Goal: Task Accomplishment & Management: Use online tool/utility

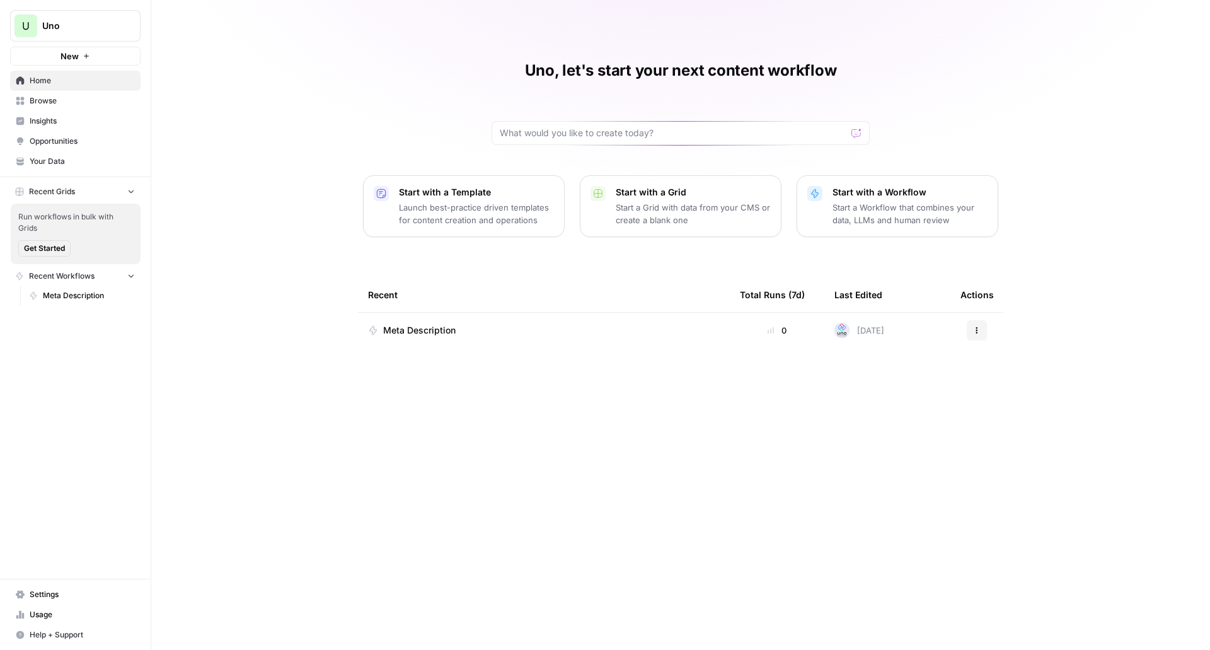
click at [100, 60] on button "New" at bounding box center [75, 56] width 130 height 19
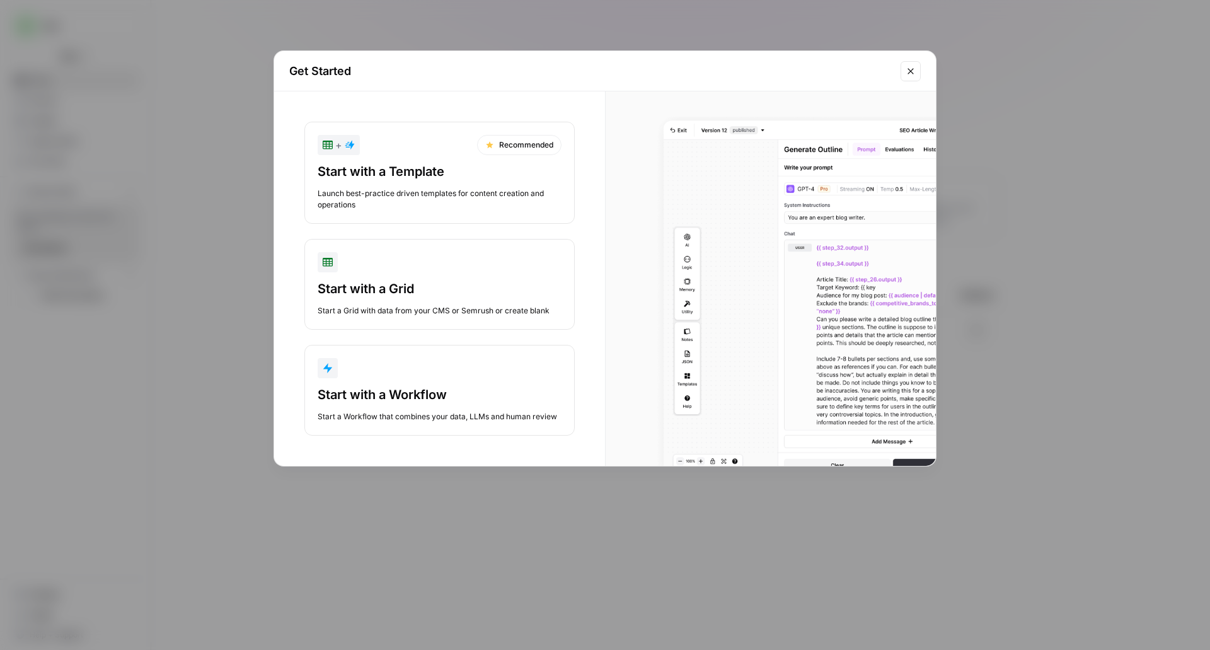
click at [359, 356] on button "Start with a Workflow Start a Workflow that combines your data, LLMs and human …" at bounding box center [439, 390] width 270 height 91
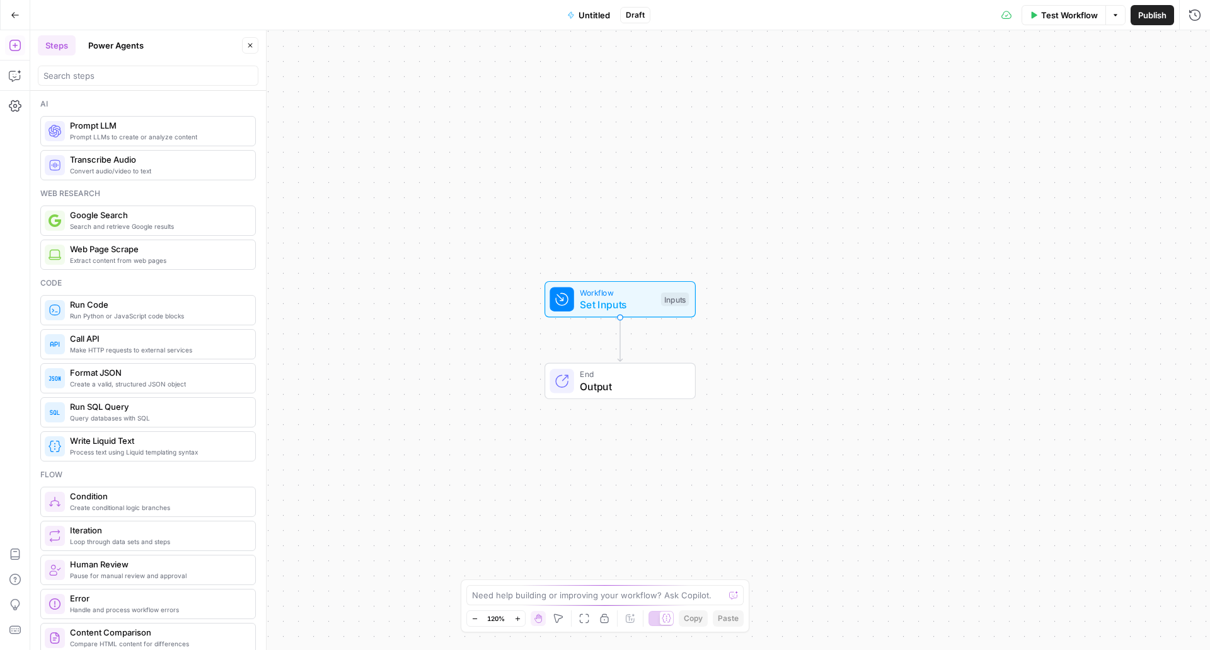
click at [619, 298] on span "Set Inputs" at bounding box center [617, 304] width 75 height 15
click at [241, 42] on div "Steps Power Agents Close" at bounding box center [148, 45] width 221 height 20
click at [245, 44] on button "Close" at bounding box center [250, 45] width 16 height 16
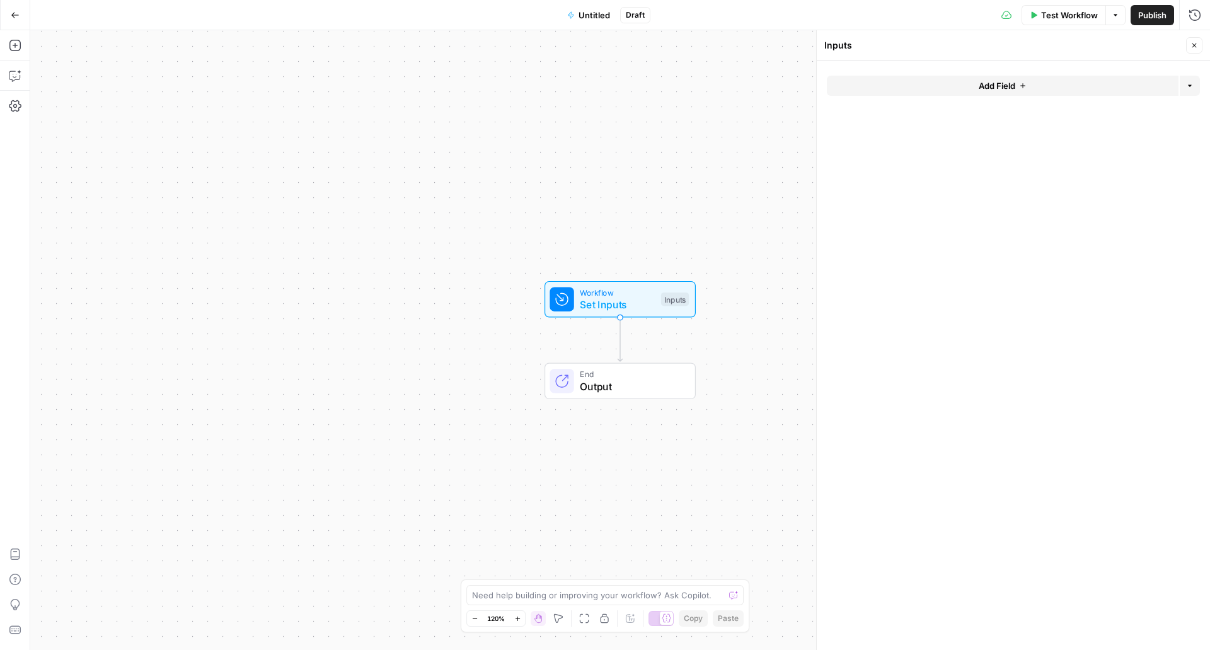
click at [23, 20] on button "Go Back" at bounding box center [15, 15] width 23 height 23
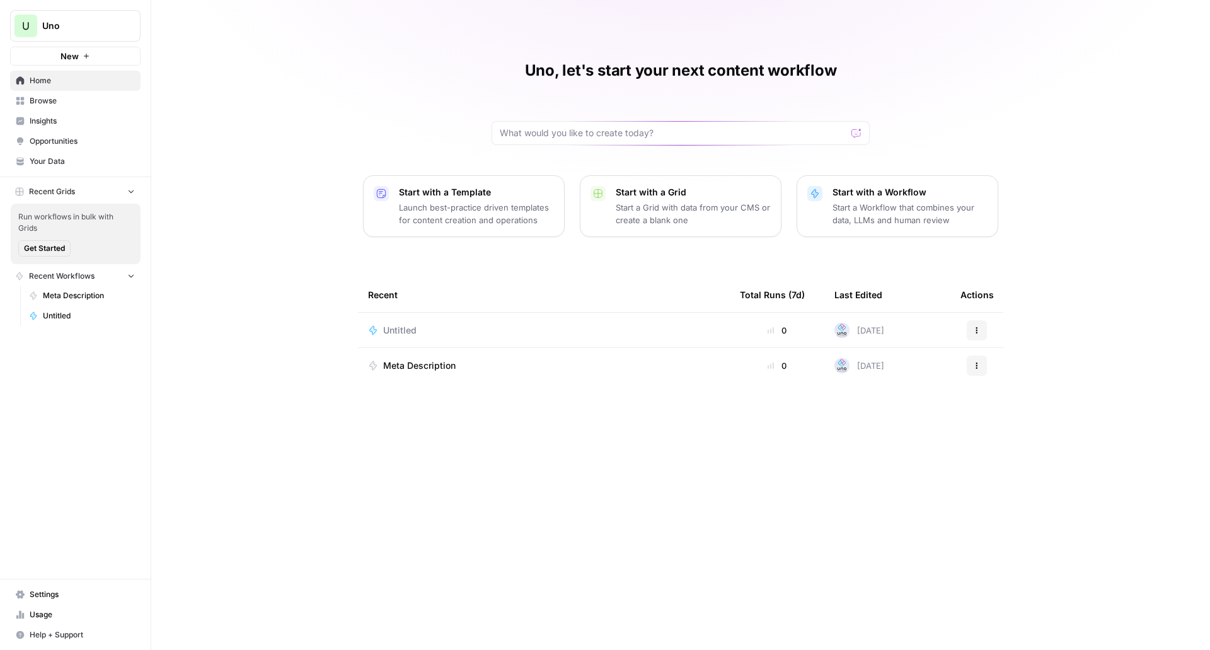
click at [72, 299] on span "Meta Description" at bounding box center [89, 295] width 92 height 11
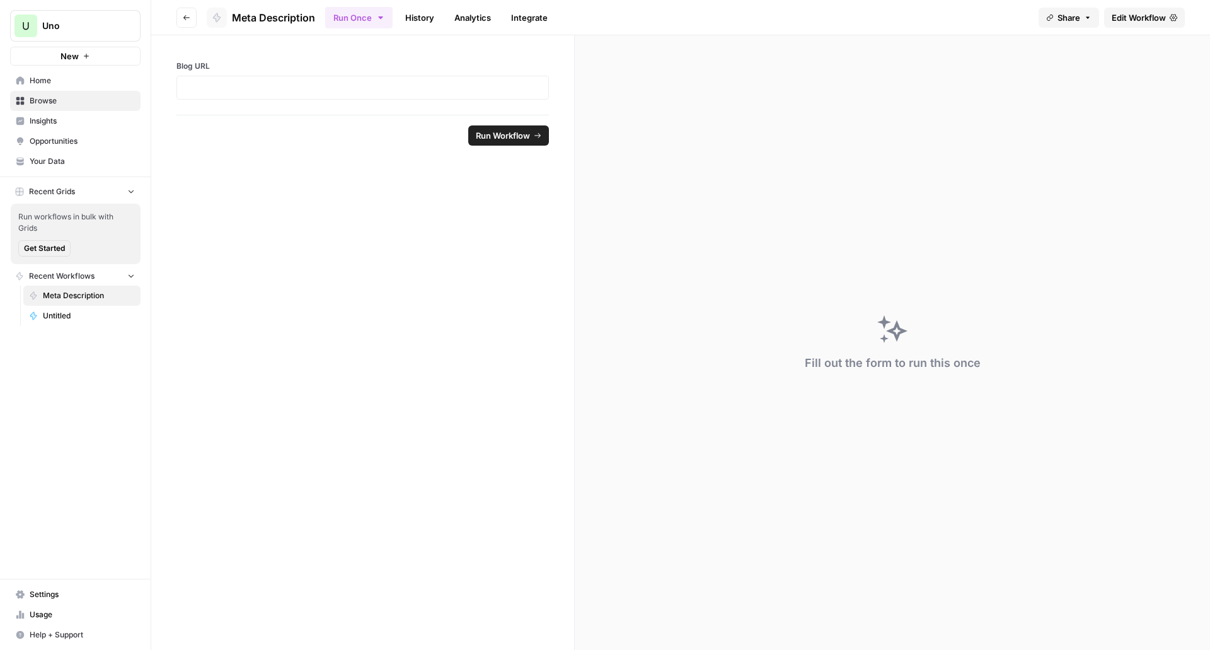
click at [177, 18] on button "Go back" at bounding box center [187, 18] width 20 height 20
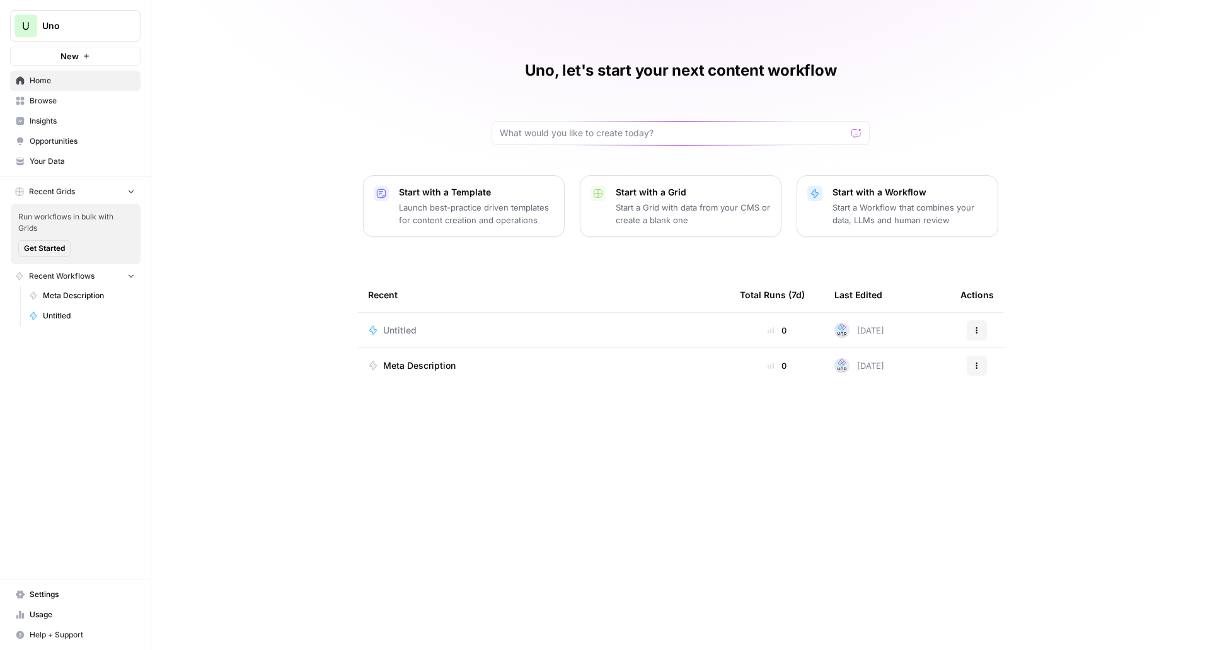
click at [408, 366] on span "Meta Description" at bounding box center [419, 365] width 72 height 13
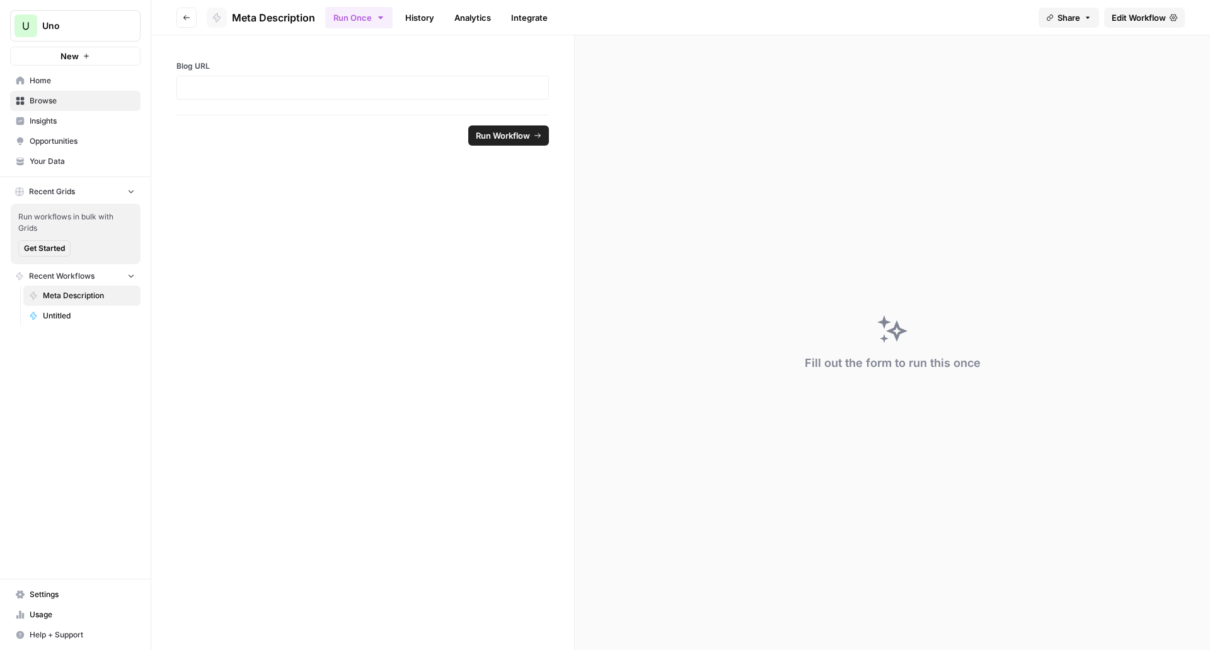
click at [1141, 25] on link "Edit Workflow" at bounding box center [1144, 18] width 81 height 20
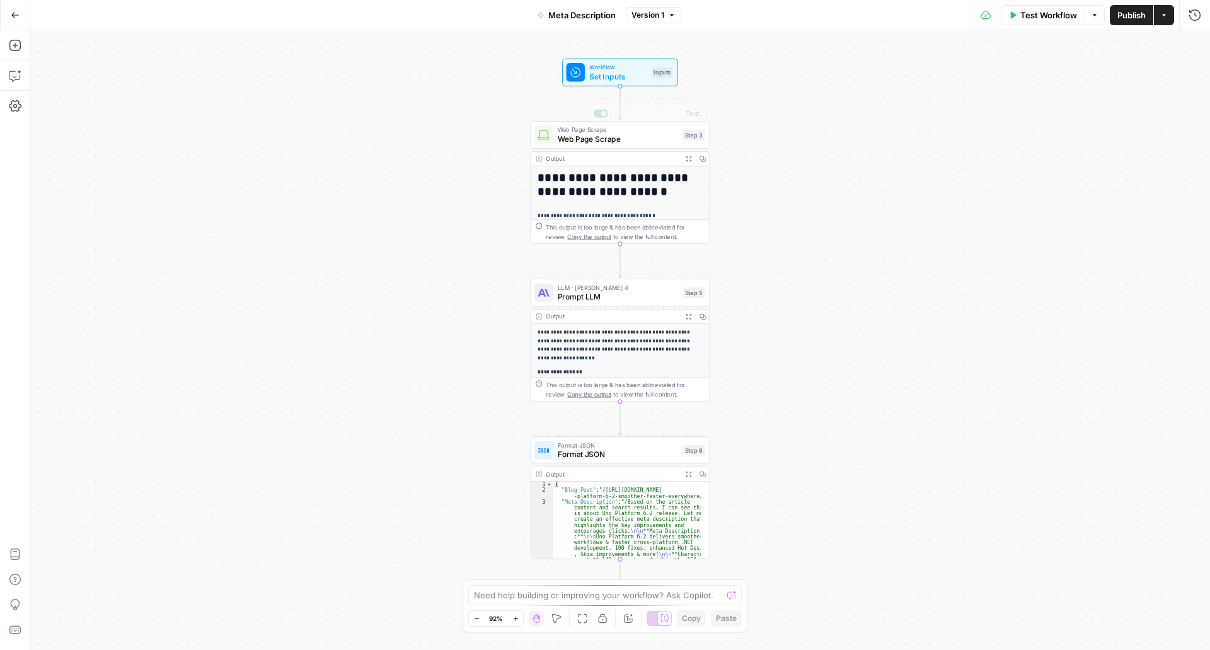
click at [637, 63] on span "Workflow" at bounding box center [617, 66] width 57 height 9
click at [623, 72] on span "Set Inputs" at bounding box center [617, 75] width 57 height 11
click at [14, 26] on div "Go Back" at bounding box center [15, 15] width 30 height 30
click at [14, 22] on button "Go Back" at bounding box center [15, 15] width 23 height 23
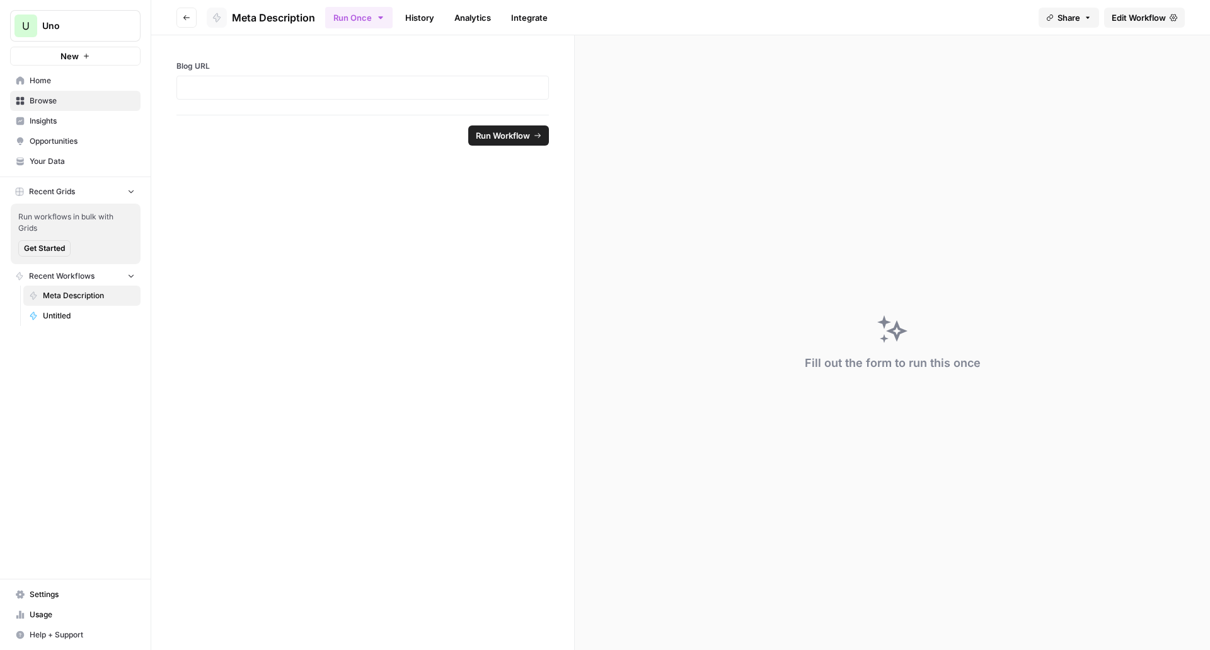
click at [238, 96] on div at bounding box center [363, 88] width 373 height 24
click at [65, 309] on link "Untitled" at bounding box center [81, 316] width 117 height 20
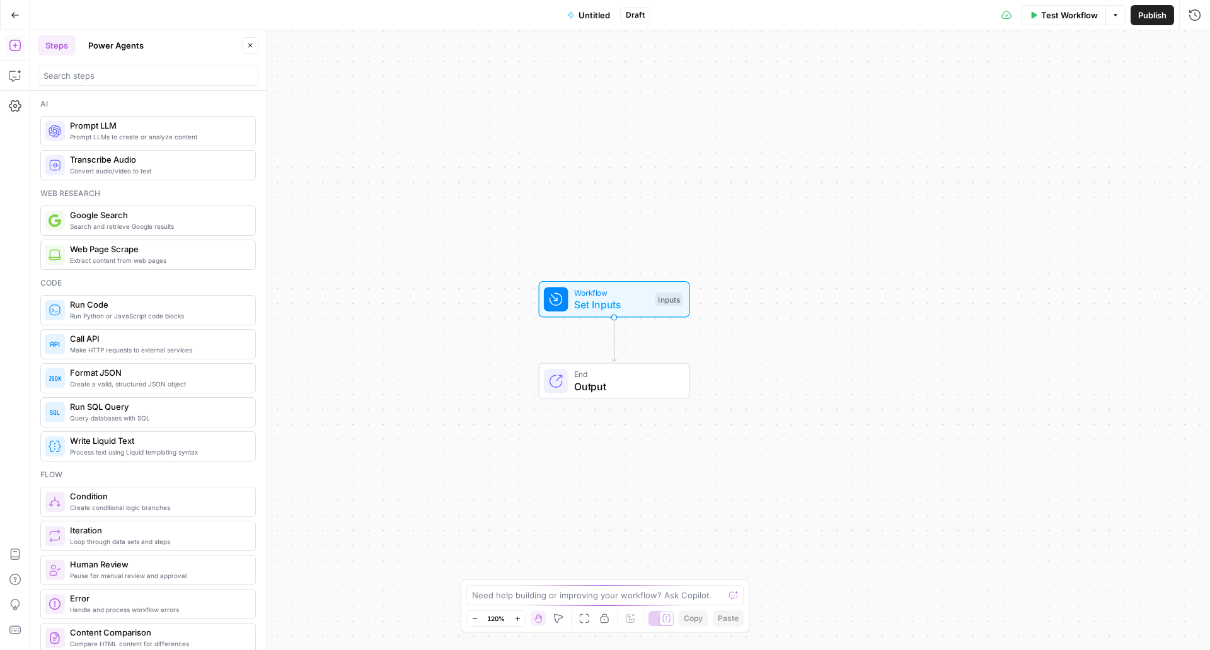
click at [603, 316] on div "Workflow Set Inputs Inputs Test Step" at bounding box center [614, 299] width 151 height 37
click at [586, 14] on span "Untitled" at bounding box center [595, 15] width 32 height 13
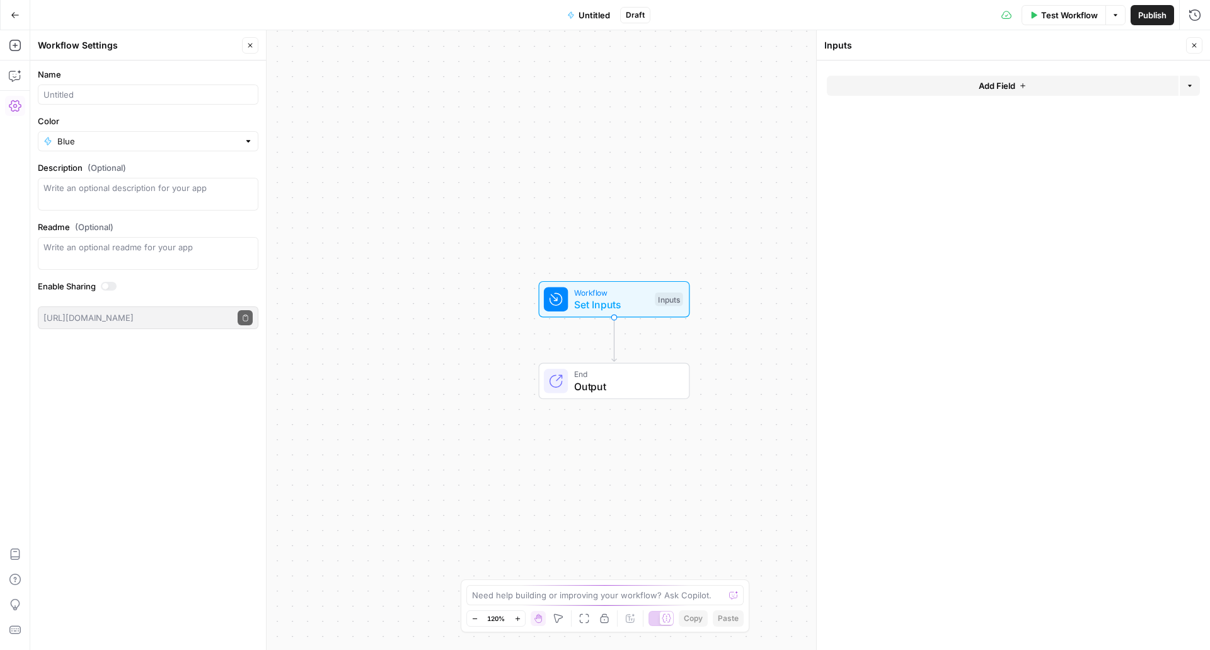
click at [154, 106] on form "Name Color Blue Description (Optional) Readme (Optional) Write an optional read…" at bounding box center [148, 199] width 236 height 276
click at [168, 95] on input "Name" at bounding box center [147, 94] width 209 height 13
type input "Keyword Research"
click at [630, 146] on div "Workflow Set Inputs Inputs End Output" at bounding box center [620, 340] width 1180 height 620
click at [954, 78] on button "Add Field" at bounding box center [1003, 86] width 352 height 20
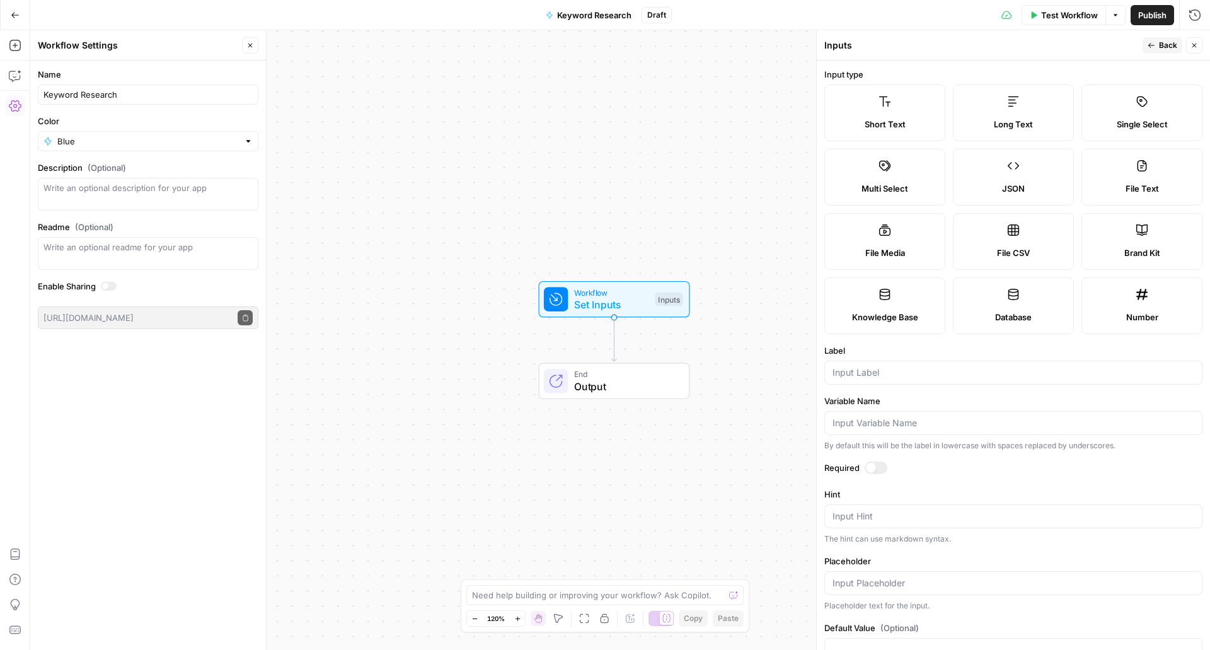
click at [909, 101] on label "Short Text" at bounding box center [885, 112] width 121 height 57
click at [961, 369] on input "Label" at bounding box center [1014, 372] width 362 height 13
type input "L"
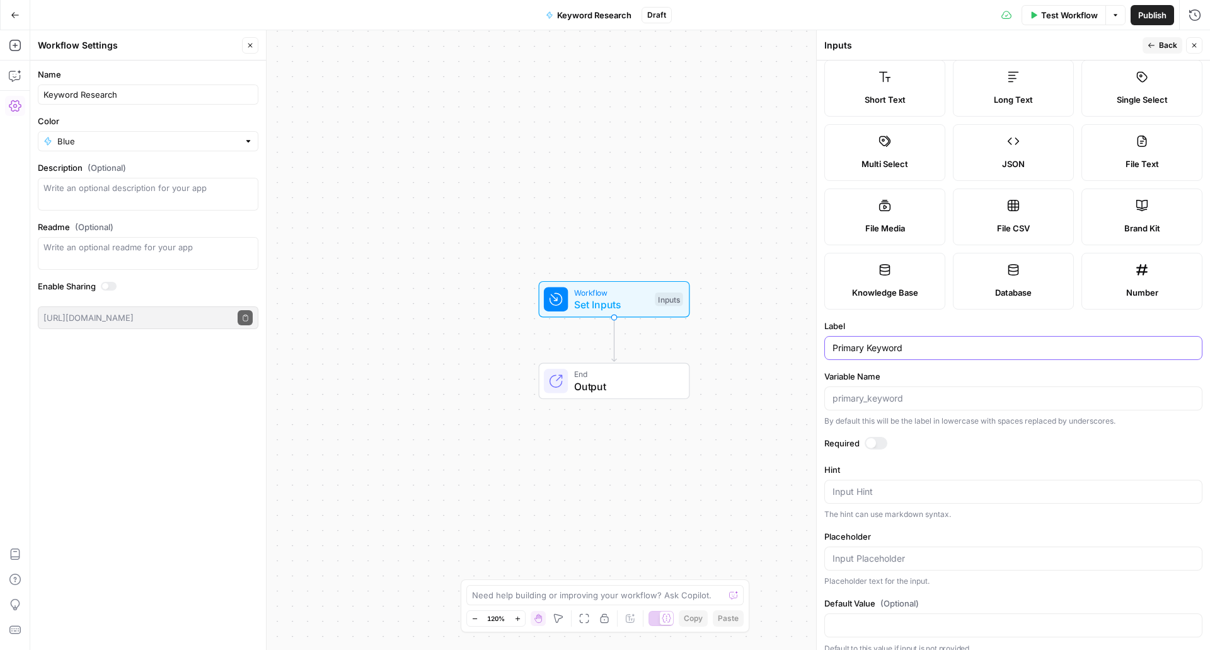
scroll to position [37, 0]
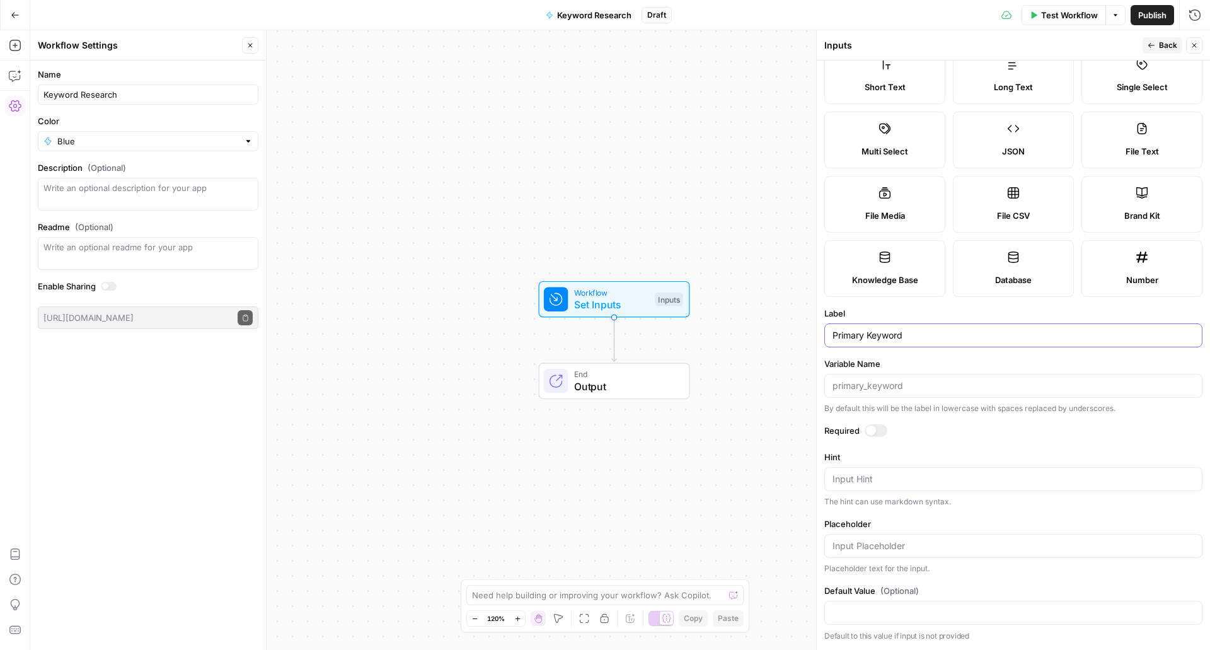
type input "Primary Keyword"
click at [1006, 606] on input "Default Value (Optional)" at bounding box center [1014, 612] width 362 height 13
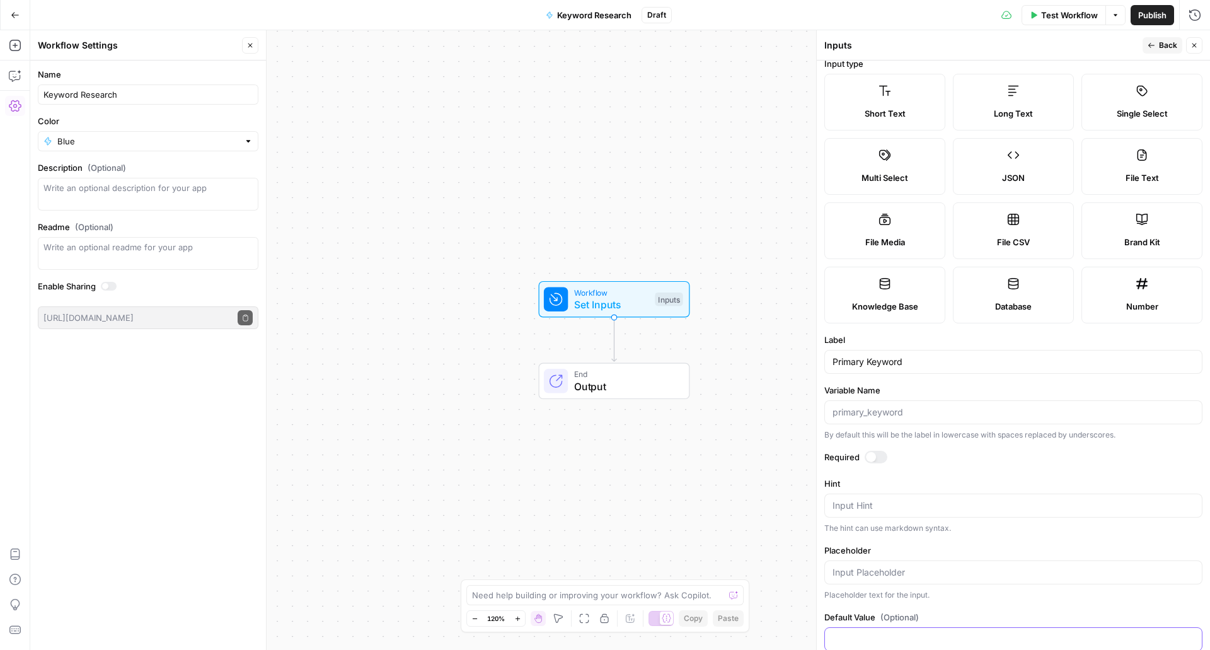
scroll to position [0, 0]
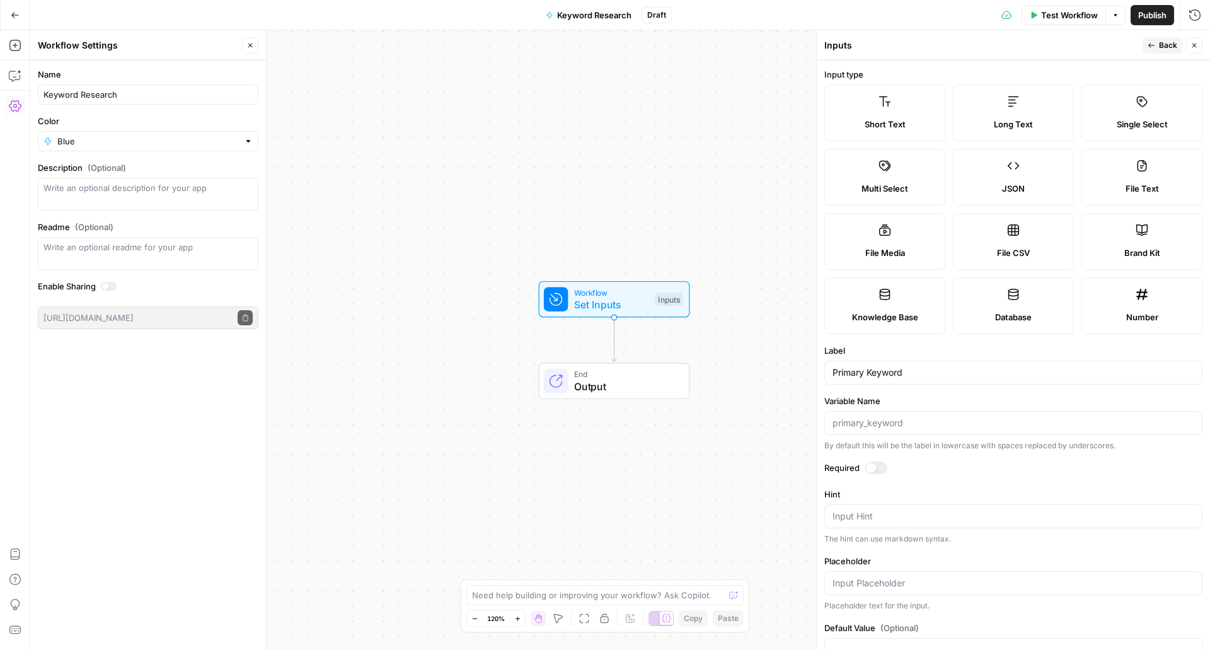
click at [1157, 45] on button "Back" at bounding box center [1163, 45] width 40 height 16
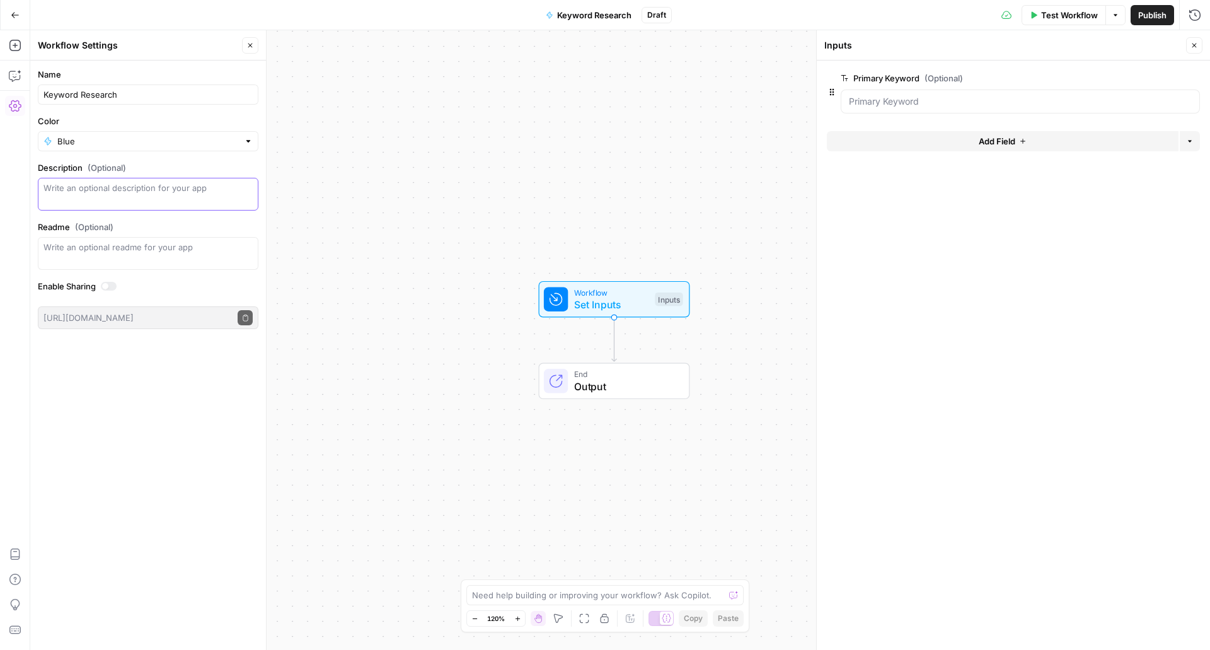
click at [182, 192] on textarea "Description (Optional)" at bounding box center [147, 194] width 209 height 25
click at [11, 42] on icon "button" at bounding box center [15, 45] width 13 height 13
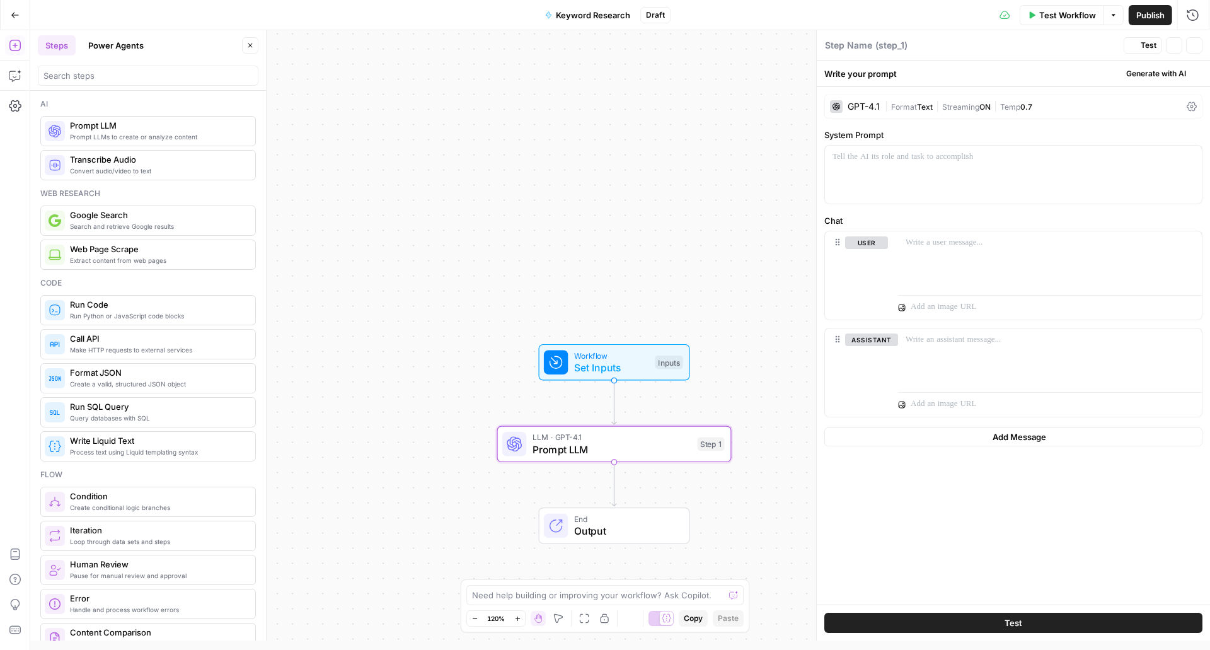
type textarea "Prompt LLM"
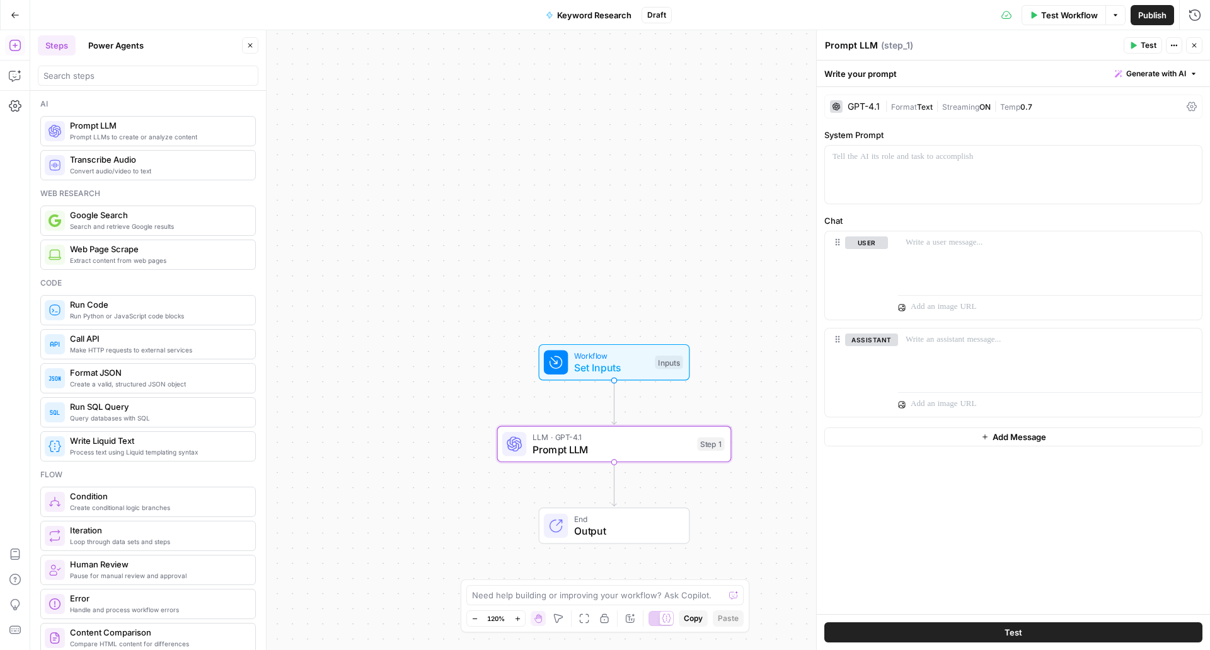
click at [880, 102] on div "GPT-4.1 | Format Text | Streaming ON | Temp 0.7" at bounding box center [1014, 107] width 378 height 24
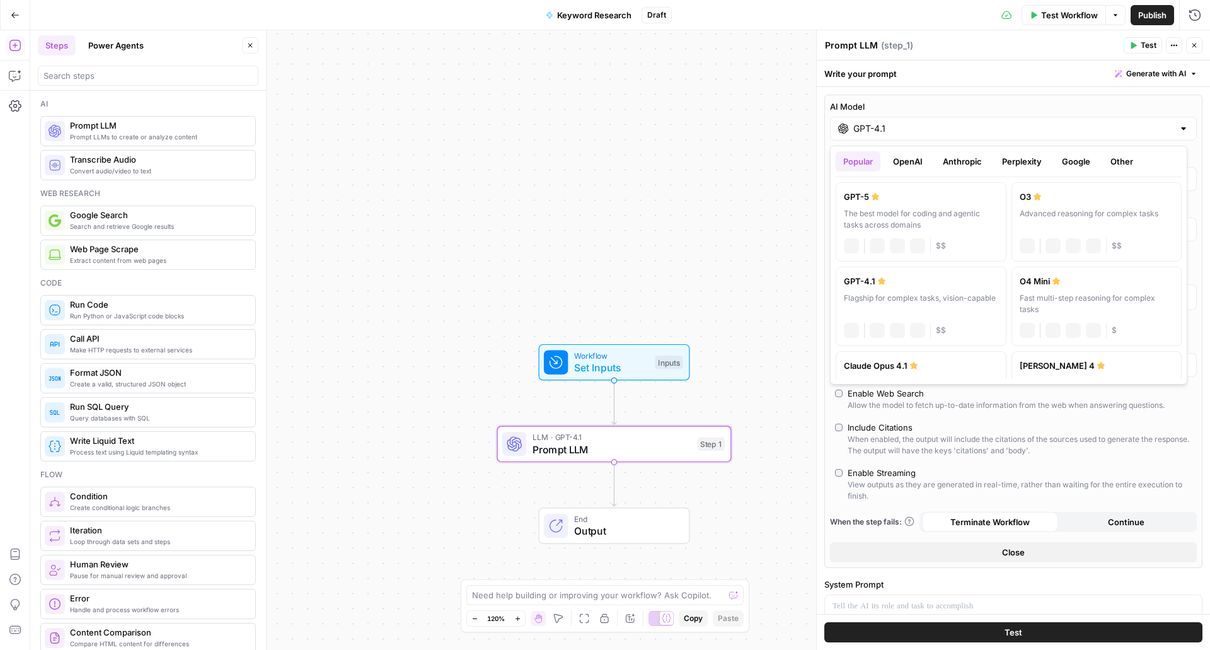
click at [908, 128] on input "GPT-4.1" at bounding box center [1014, 128] width 320 height 13
click at [908, 211] on div "The best model for coding and agentic tasks across domains" at bounding box center [921, 219] width 154 height 23
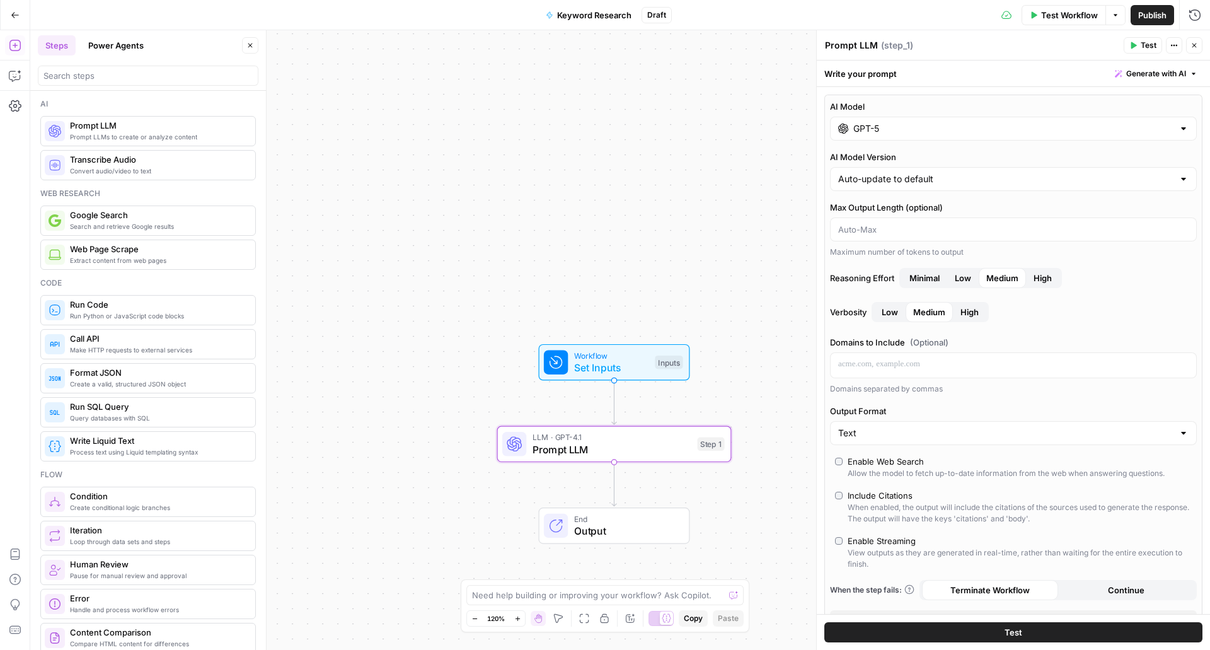
type input "GPT-5"
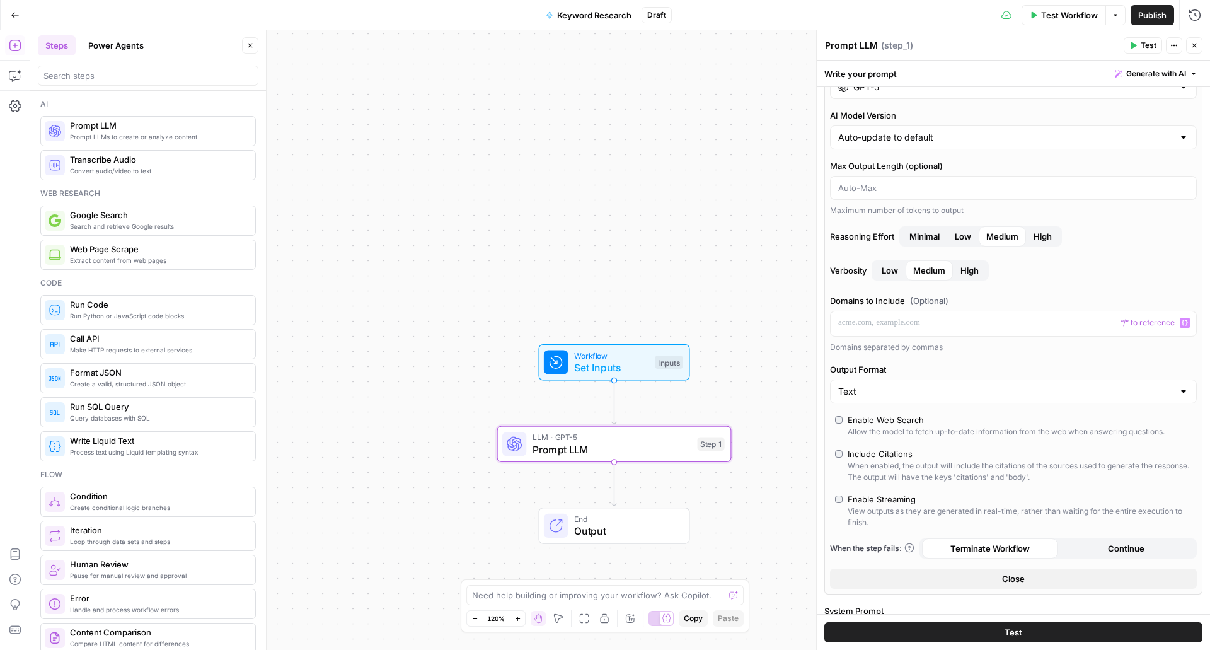
scroll to position [63, 0]
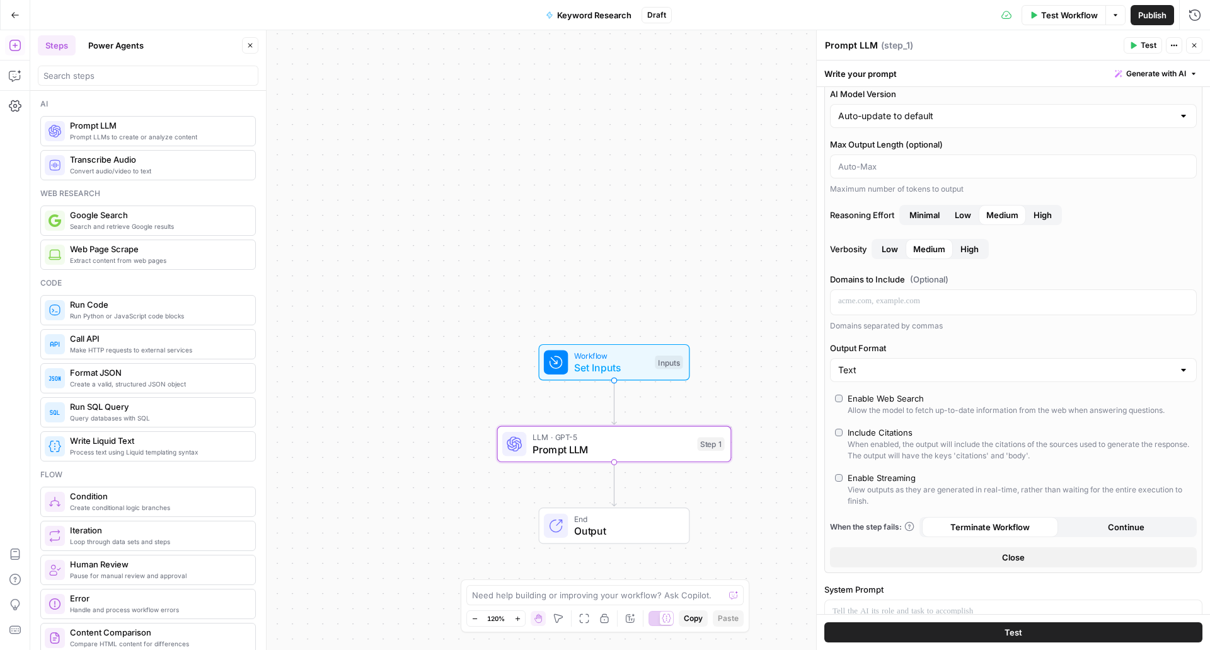
click at [840, 403] on label "Enable Web Search Allow the model to fetch up-to-date information from the web …" at bounding box center [1013, 404] width 357 height 24
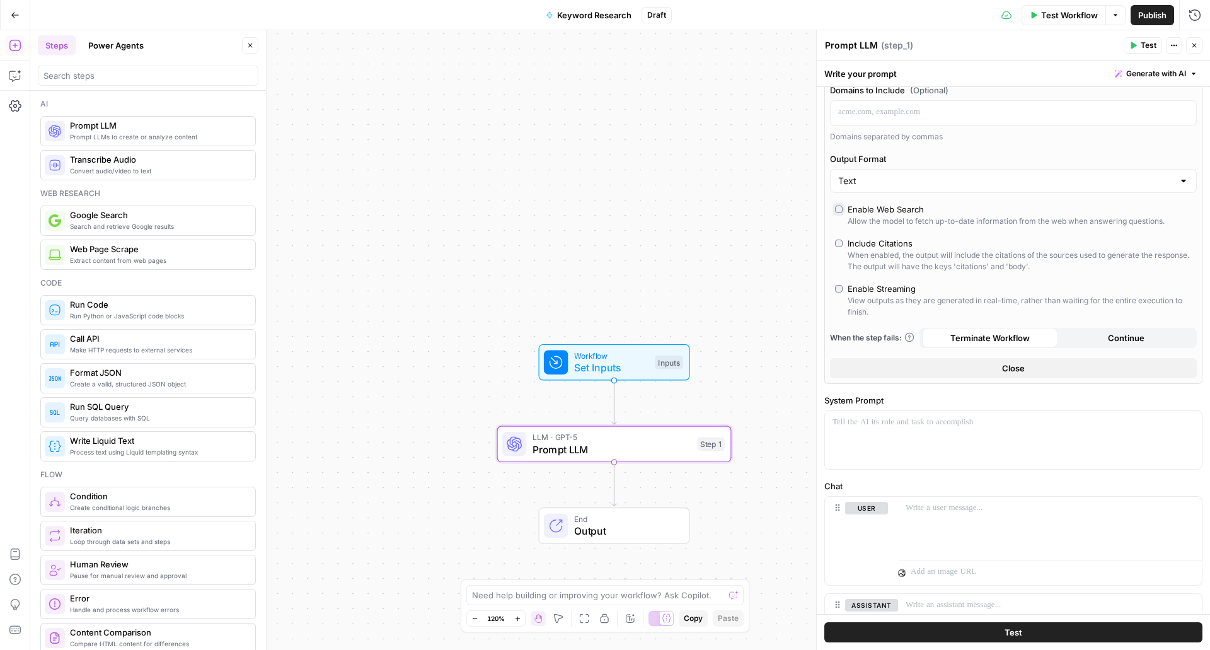
scroll to position [315, 0]
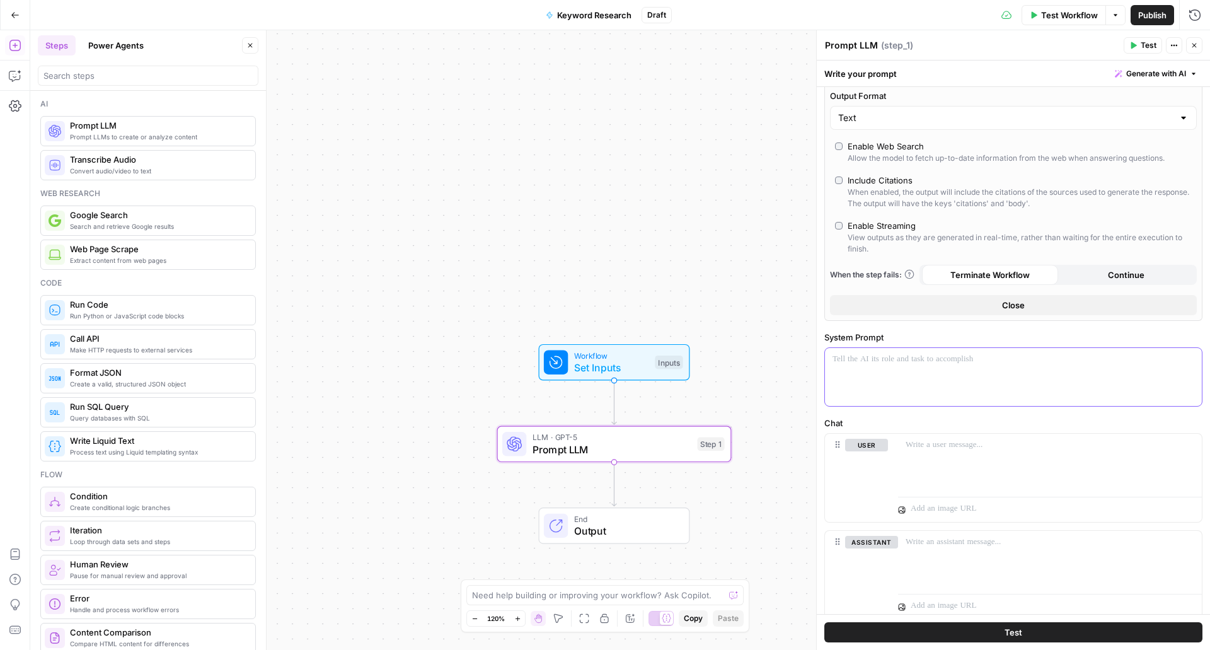
click at [1008, 387] on div at bounding box center [1013, 377] width 377 height 58
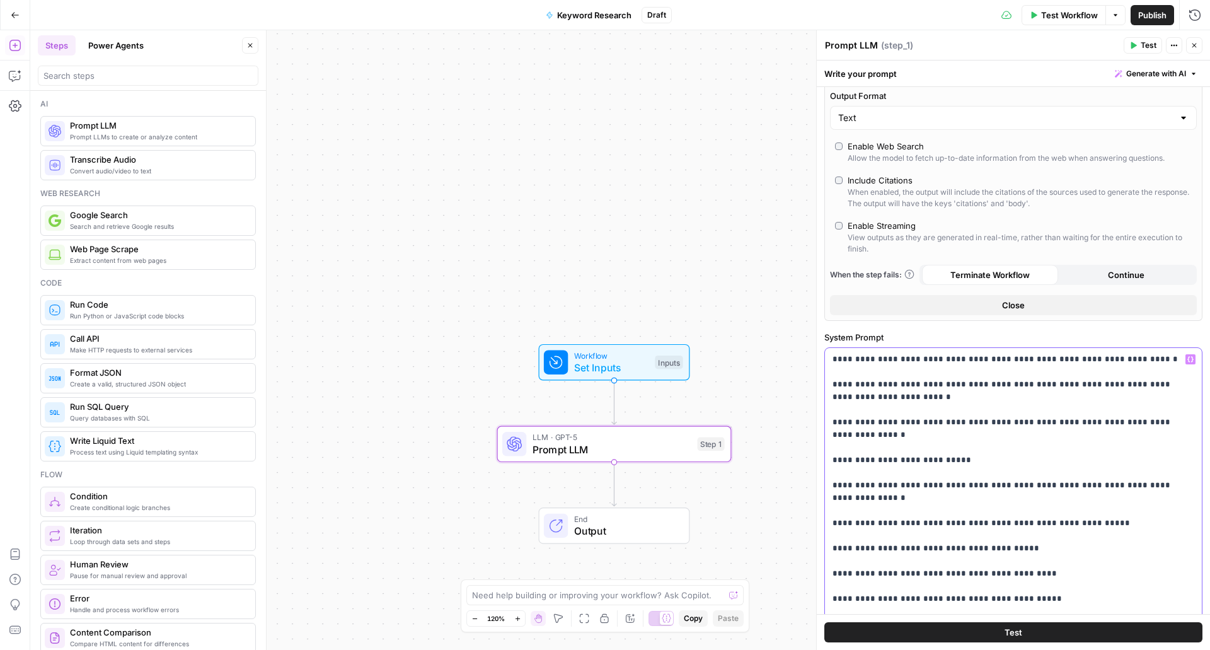
click at [833, 370] on p "**********" at bounding box center [1009, 498] width 352 height 290
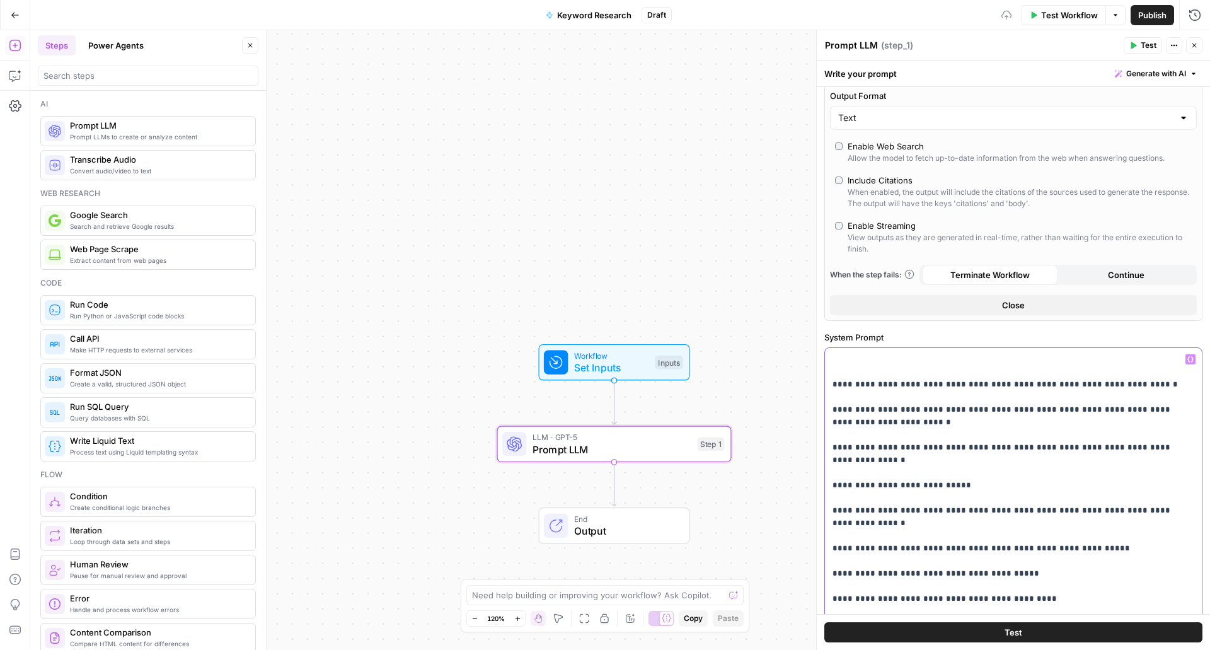
paste div
click at [827, 362] on div "**********" at bounding box center [1013, 510] width 377 height 325
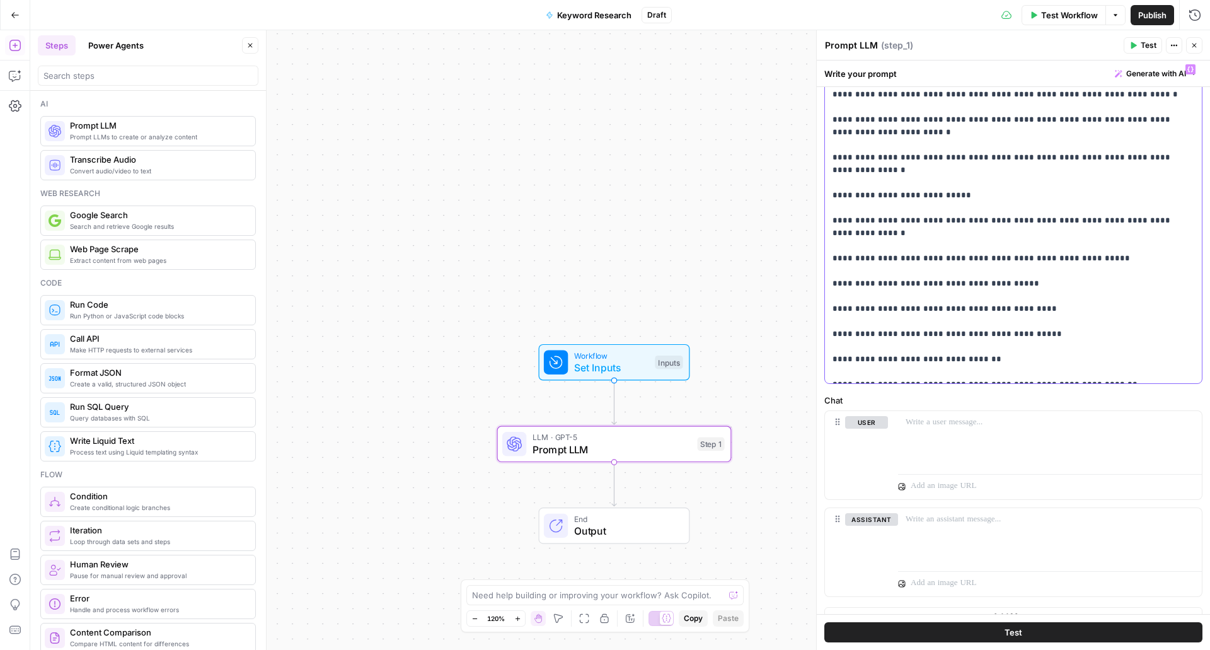
scroll to position [625, 0]
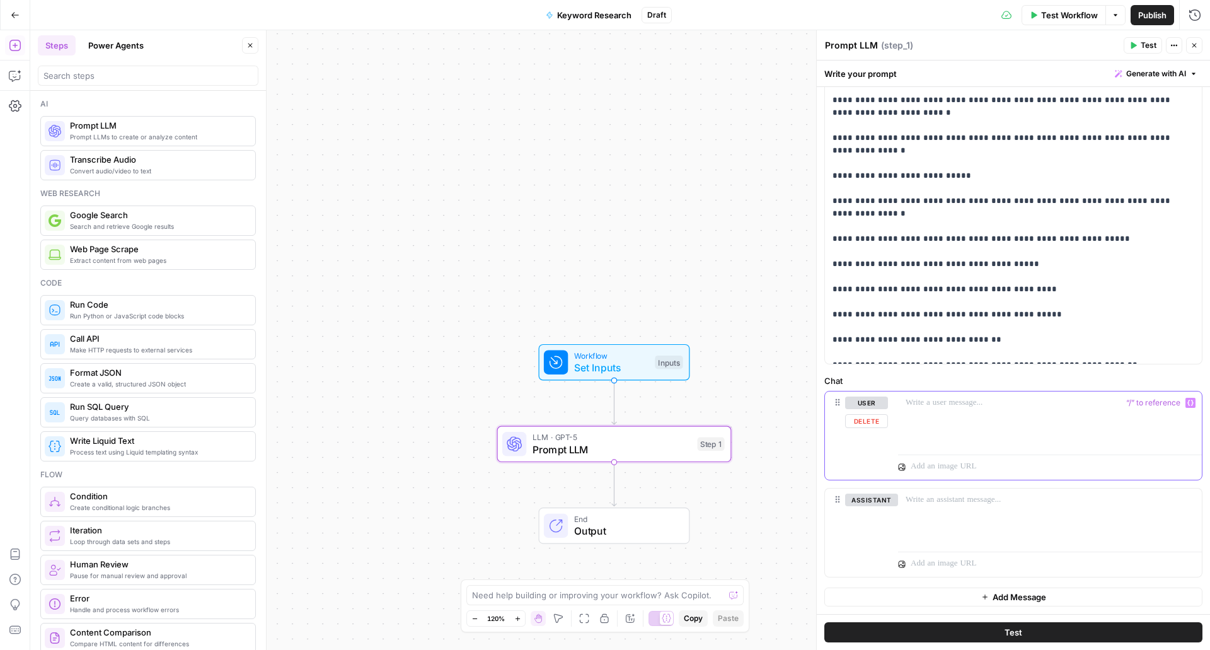
click at [936, 404] on p at bounding box center [1050, 403] width 289 height 13
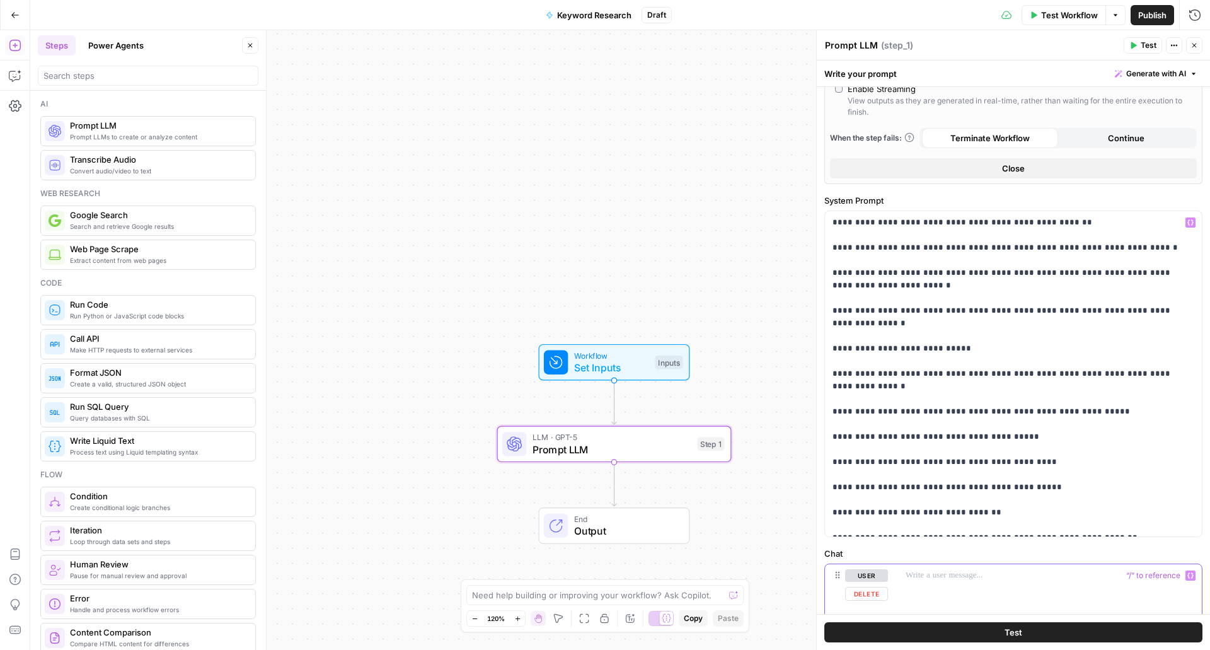
scroll to position [436, 0]
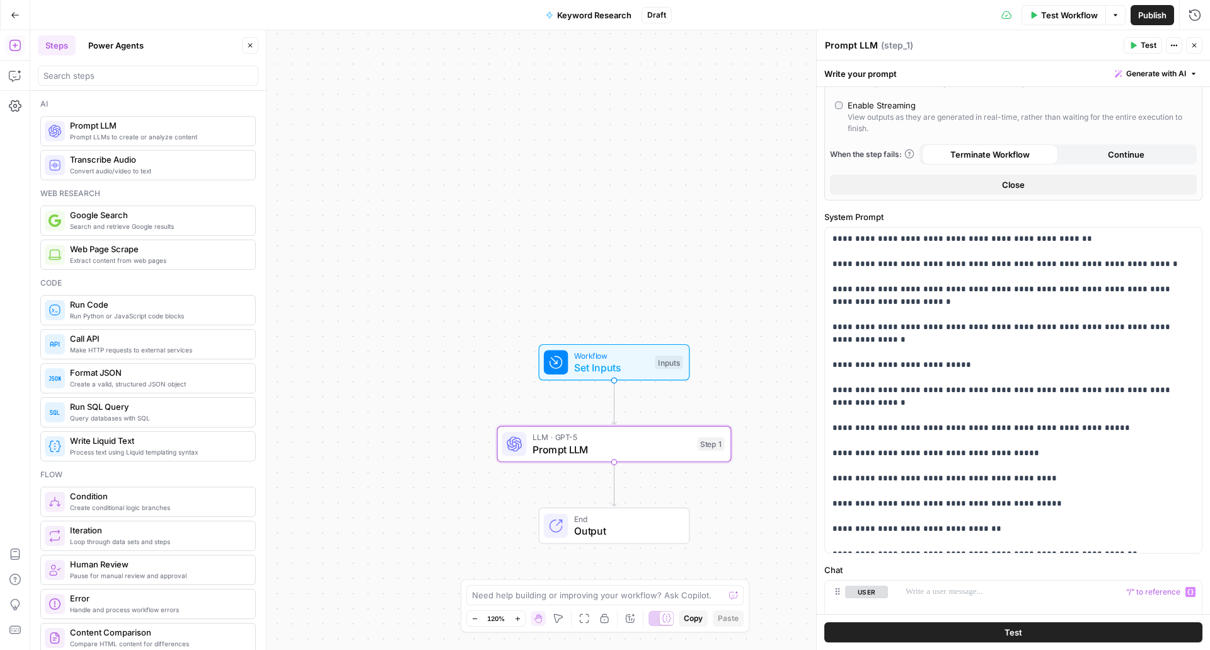
click at [1137, 41] on button "Test" at bounding box center [1143, 45] width 38 height 16
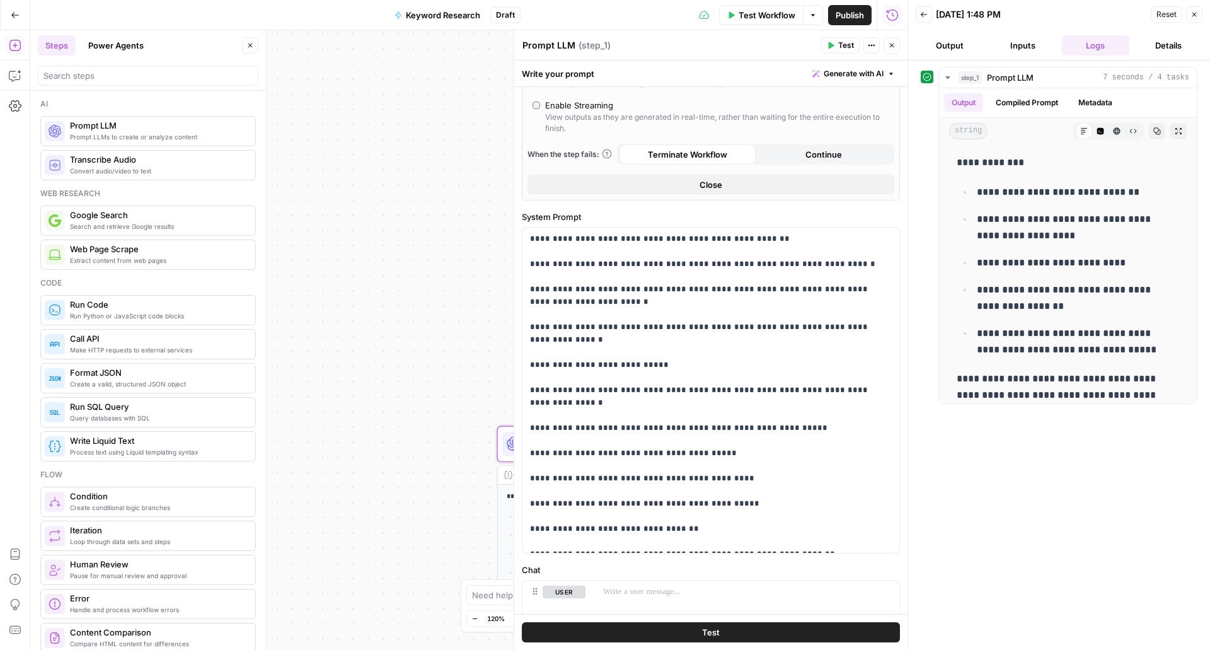
click at [1186, 15] on button "Close" at bounding box center [1194, 14] width 16 height 16
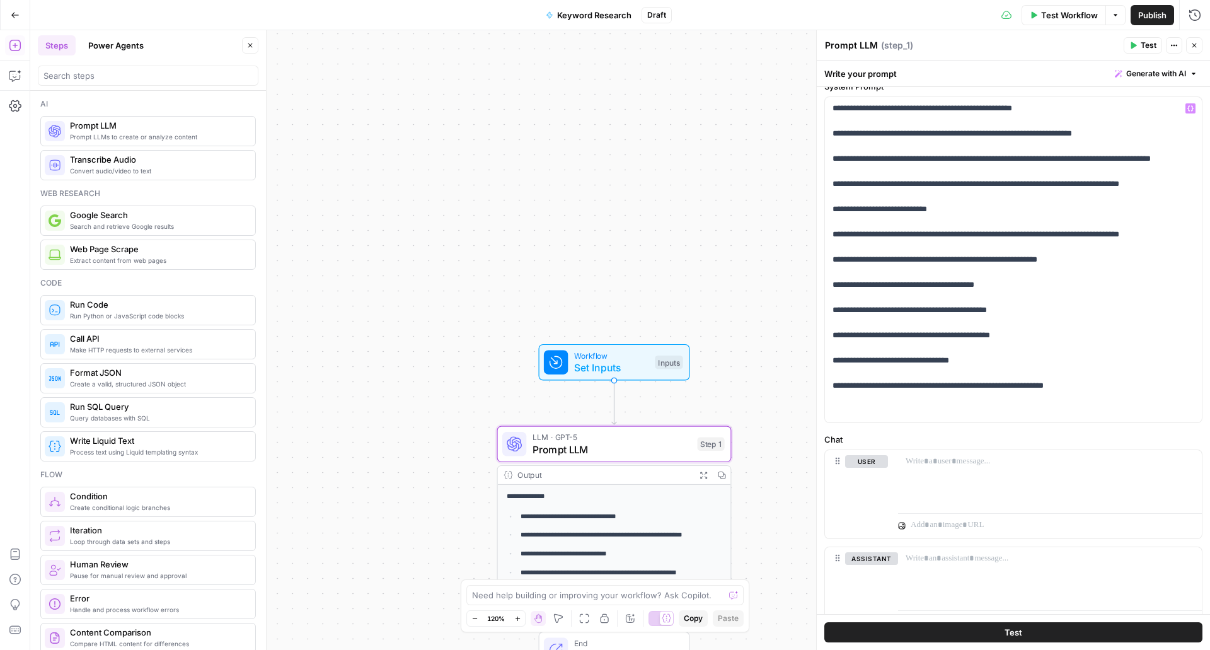
scroll to position [625, 0]
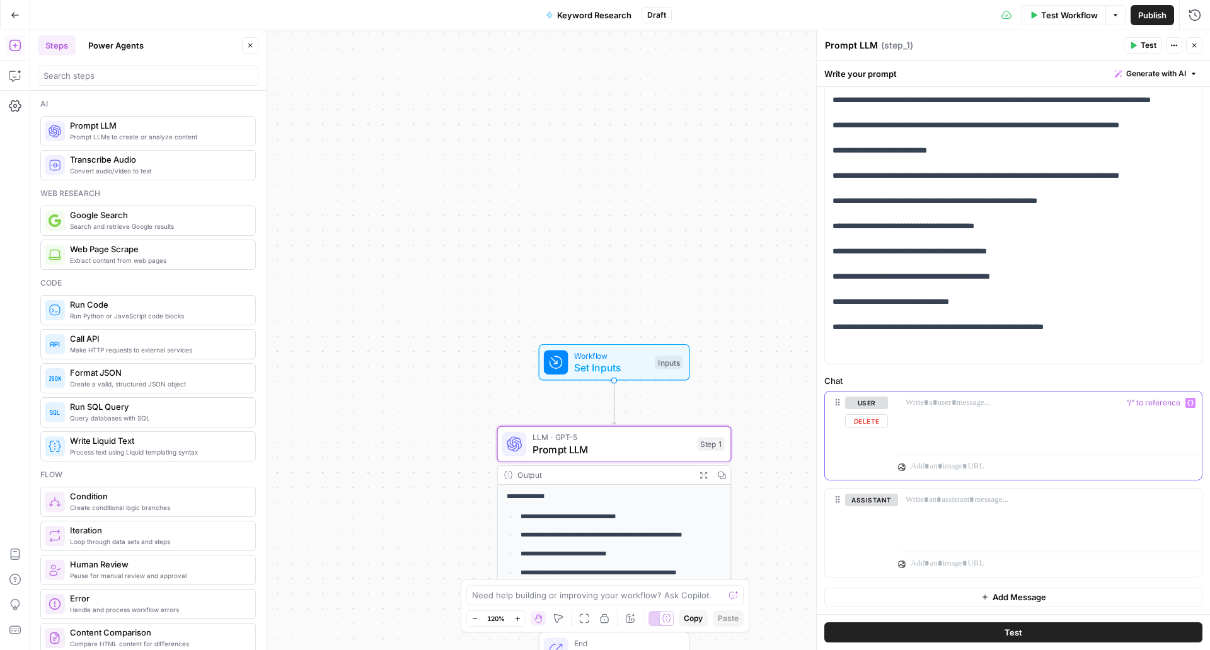
click at [1022, 401] on p at bounding box center [1050, 403] width 289 height 13
click at [1188, 405] on icon "button" at bounding box center [1191, 403] width 6 height 6
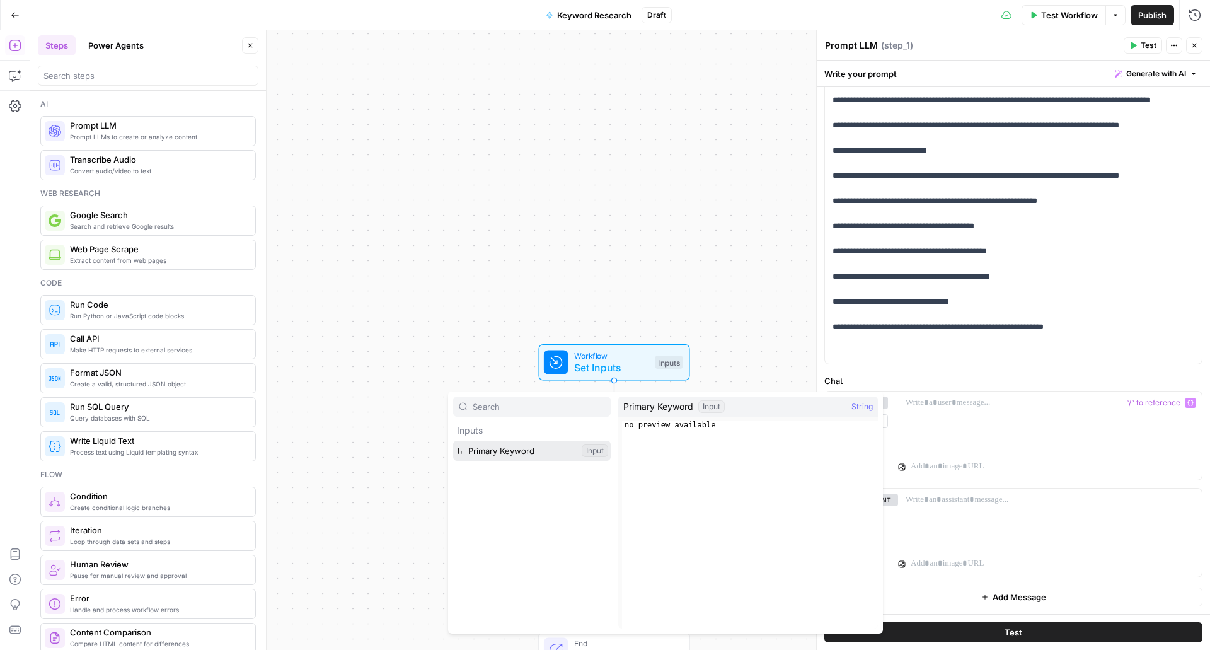
click at [523, 451] on button "Select variable Primary Keyword" at bounding box center [532, 451] width 158 height 20
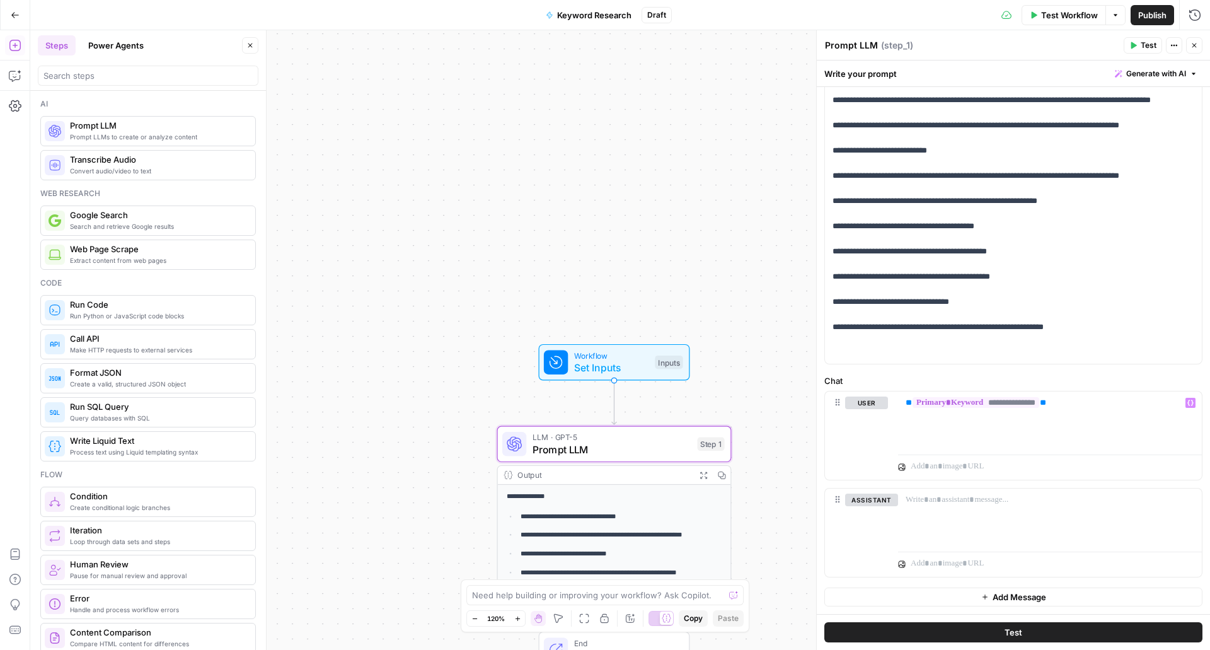
click at [1134, 45] on icon "button" at bounding box center [1135, 45] width 6 height 7
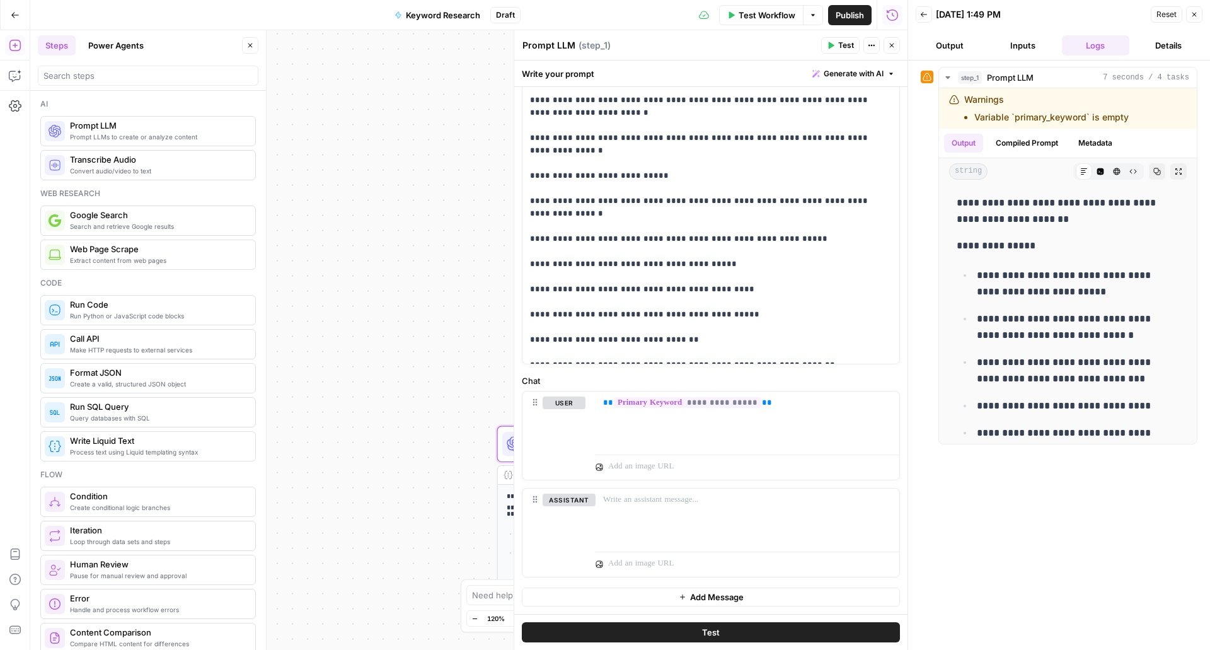
click at [1021, 42] on button "Inputs" at bounding box center [1023, 45] width 68 height 20
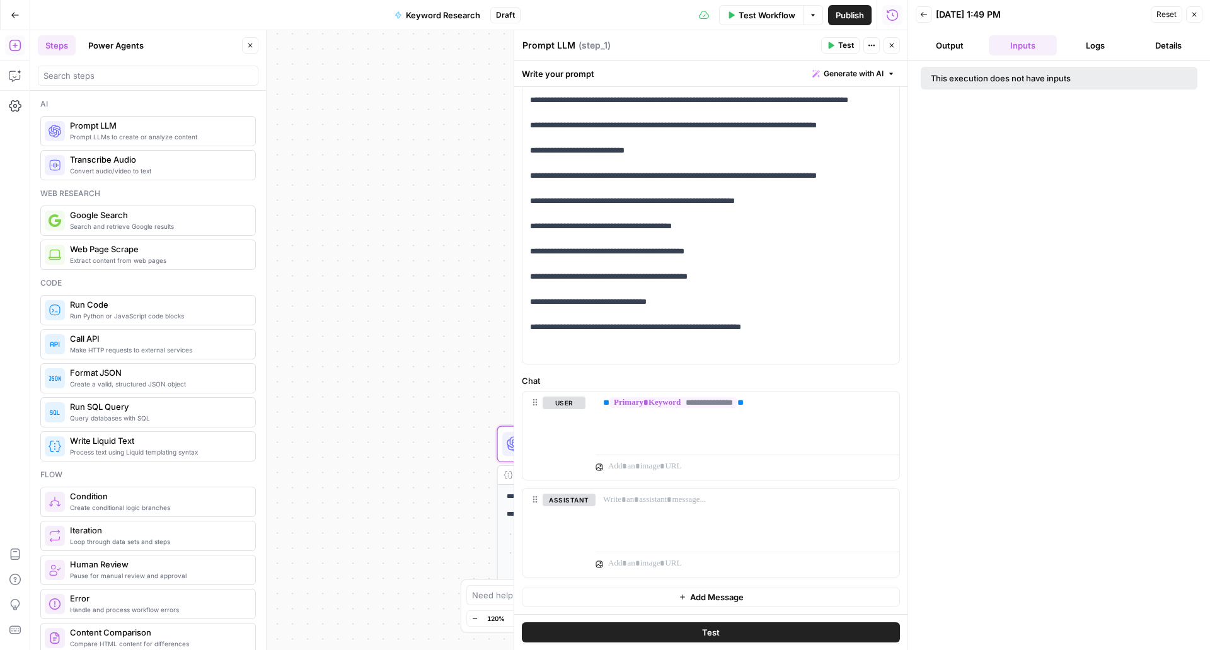
click at [947, 45] on button "Output" at bounding box center [950, 45] width 68 height 20
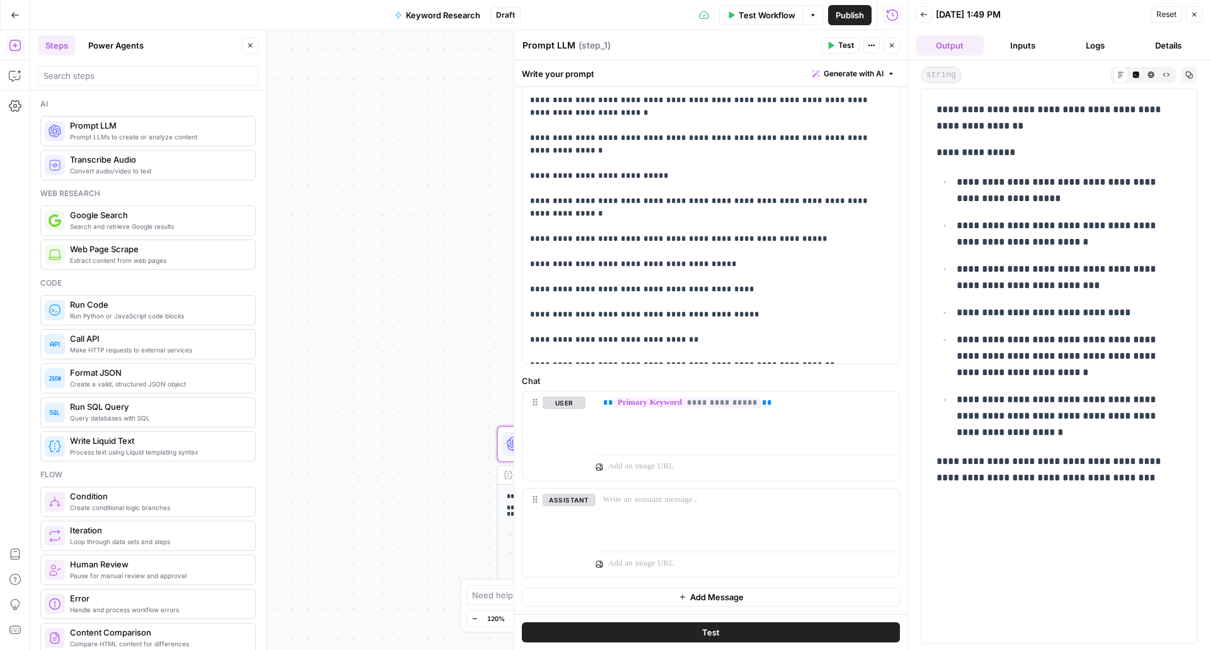
click at [478, 276] on div "**********" at bounding box center [469, 340] width 878 height 620
click at [497, 514] on div "**********" at bounding box center [614, 525] width 235 height 121
click at [502, 510] on div "**********" at bounding box center [614, 599] width 233 height 229
click at [890, 44] on icon "button" at bounding box center [892, 46] width 8 height 8
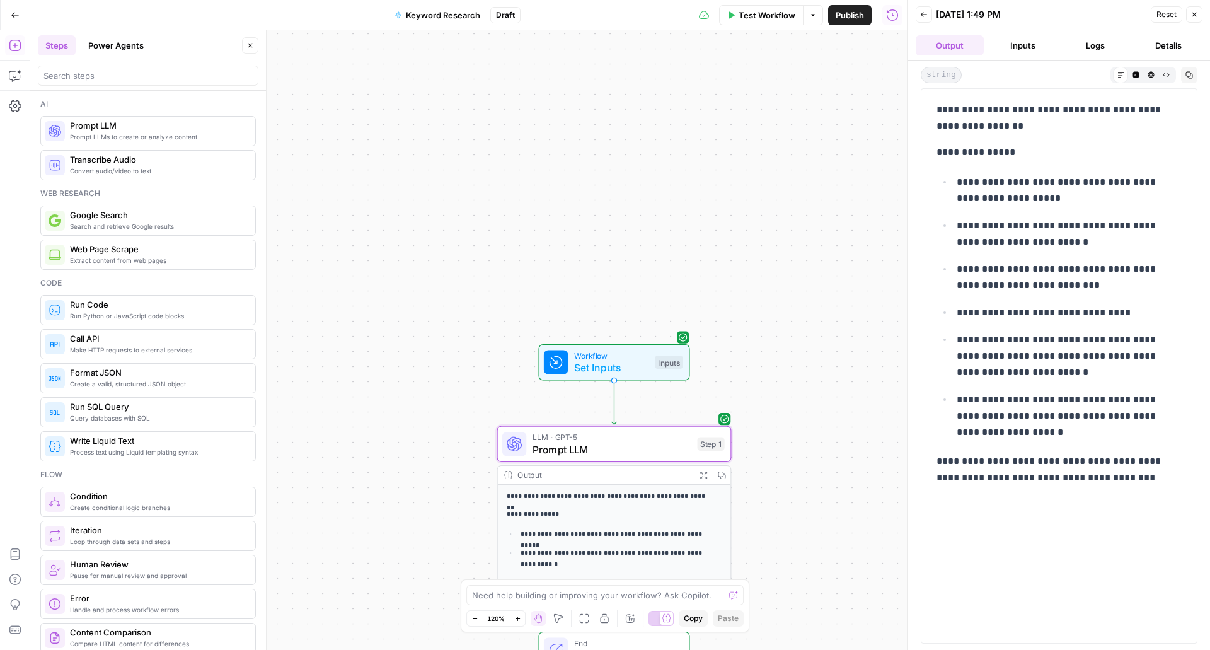
click at [655, 352] on div "Workflow Set Inputs Inputs Test Step" at bounding box center [613, 362] width 139 height 26
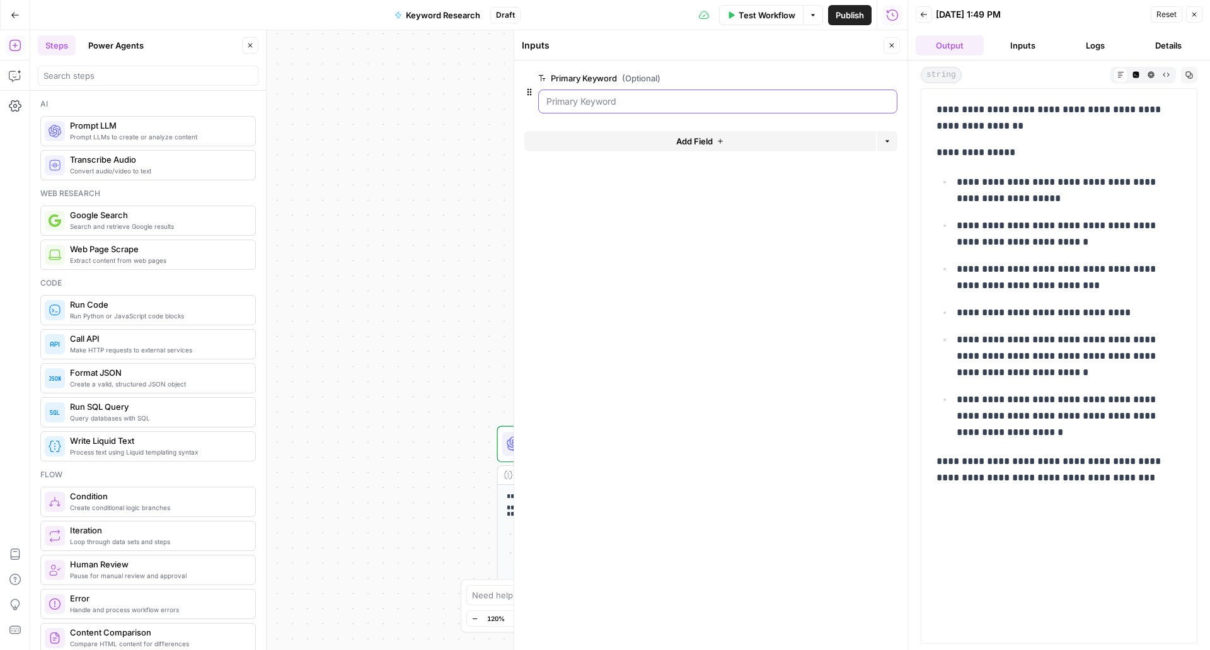
click at [660, 105] on Keyword "Primary Keyword (Optional)" at bounding box center [718, 101] width 343 height 13
click at [655, 101] on Keyword "Primary Keyword (Optional)" at bounding box center [718, 101] width 343 height 13
click at [854, 78] on span "edit field" at bounding box center [851, 78] width 28 height 10
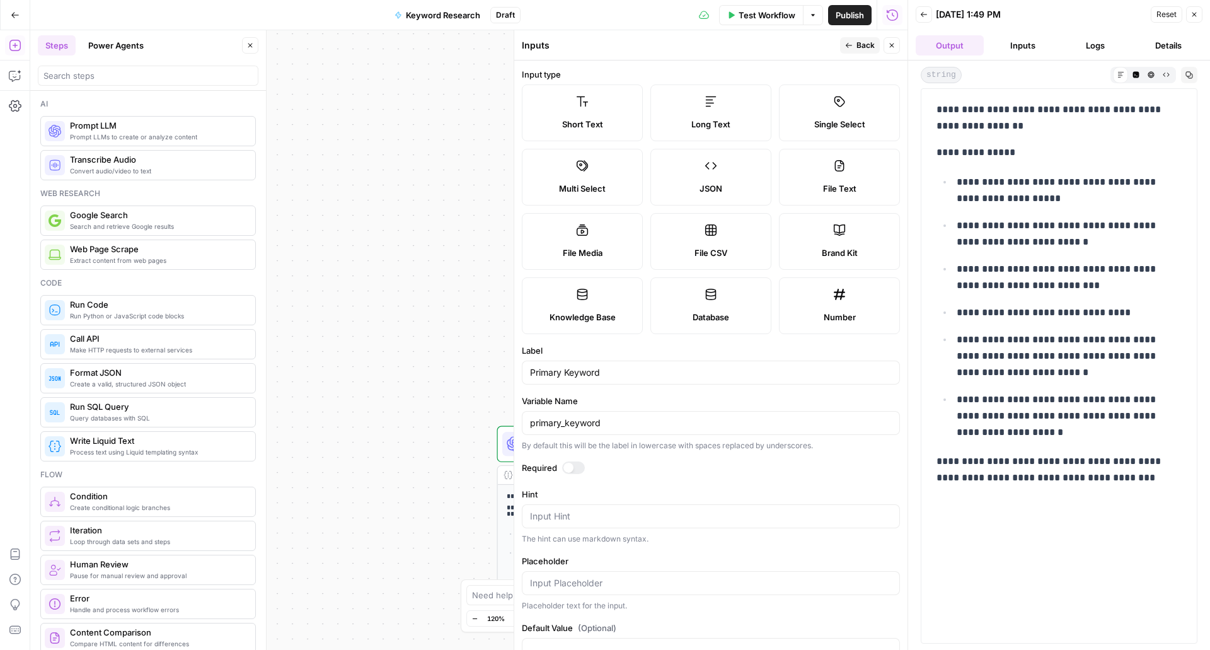
scroll to position [37, 0]
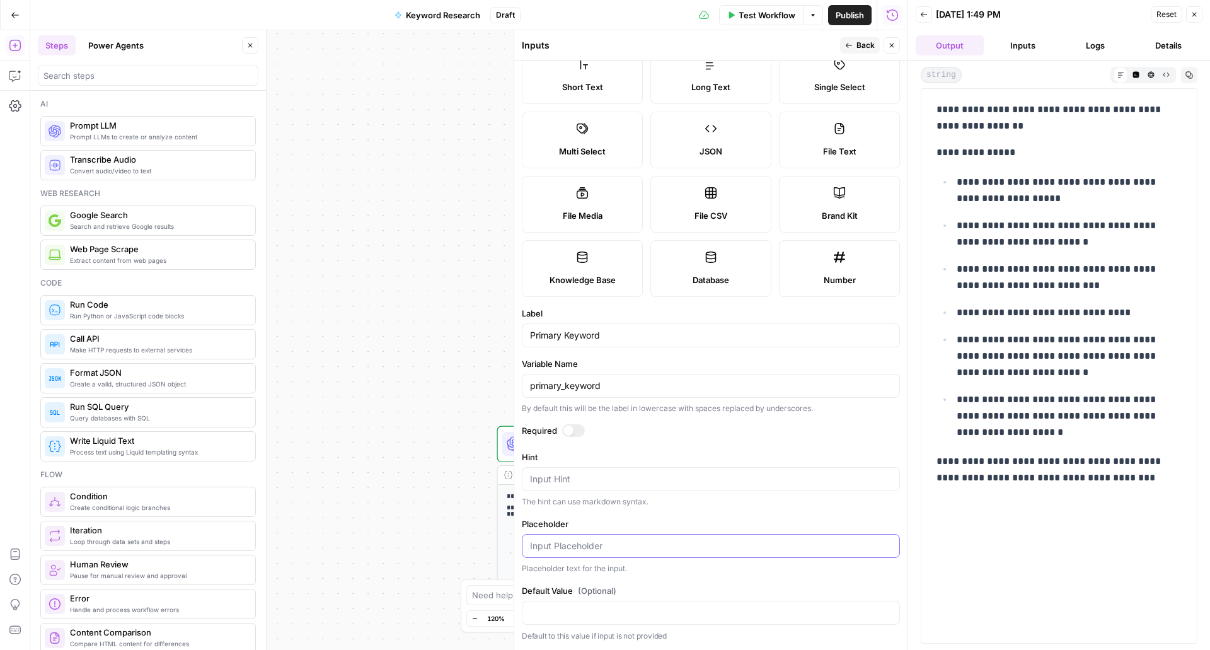
click at [724, 543] on input "Placeholder" at bounding box center [711, 546] width 362 height 13
type input "Cross-platform .NET"
drag, startPoint x: 861, startPoint y: 62, endPoint x: 861, endPoint y: 53, distance: 8.8
click at [861, 60] on div "Inputs Back Close Input type Short Text Long Text Single Select Multi Select JS…" at bounding box center [711, 340] width 394 height 620
click at [861, 52] on button "Back" at bounding box center [860, 45] width 40 height 16
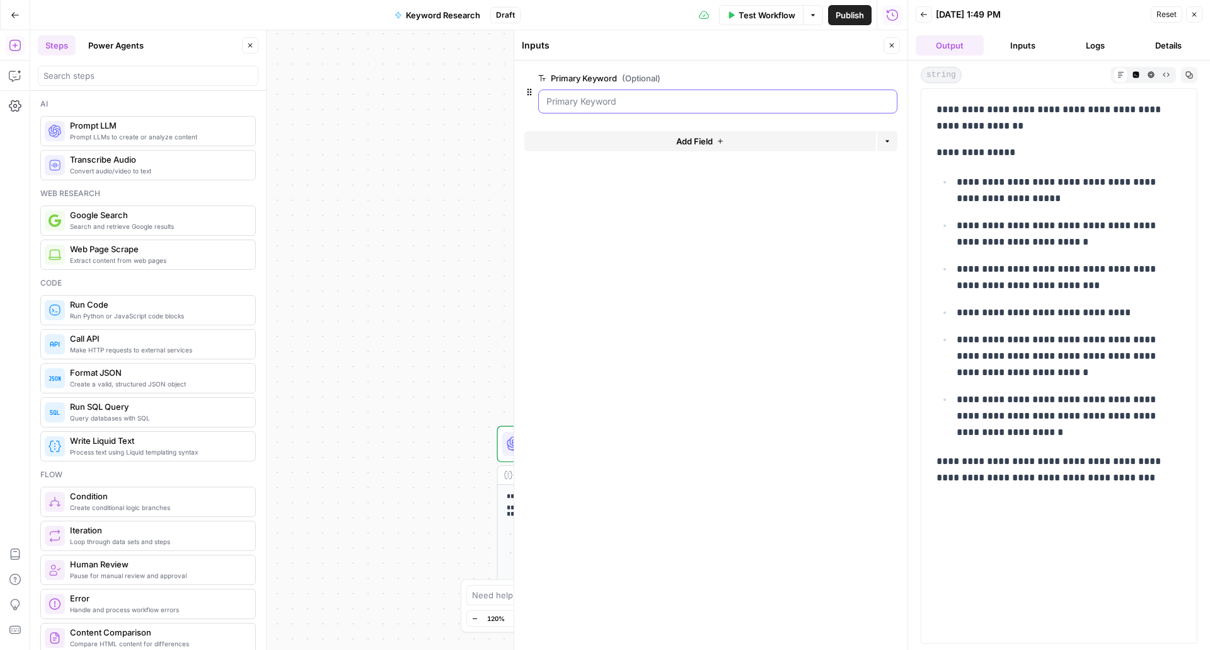
click at [734, 96] on Keyword "Primary Keyword (Optional)" at bounding box center [718, 101] width 343 height 13
click at [864, 73] on button "edit field" at bounding box center [855, 78] width 49 height 15
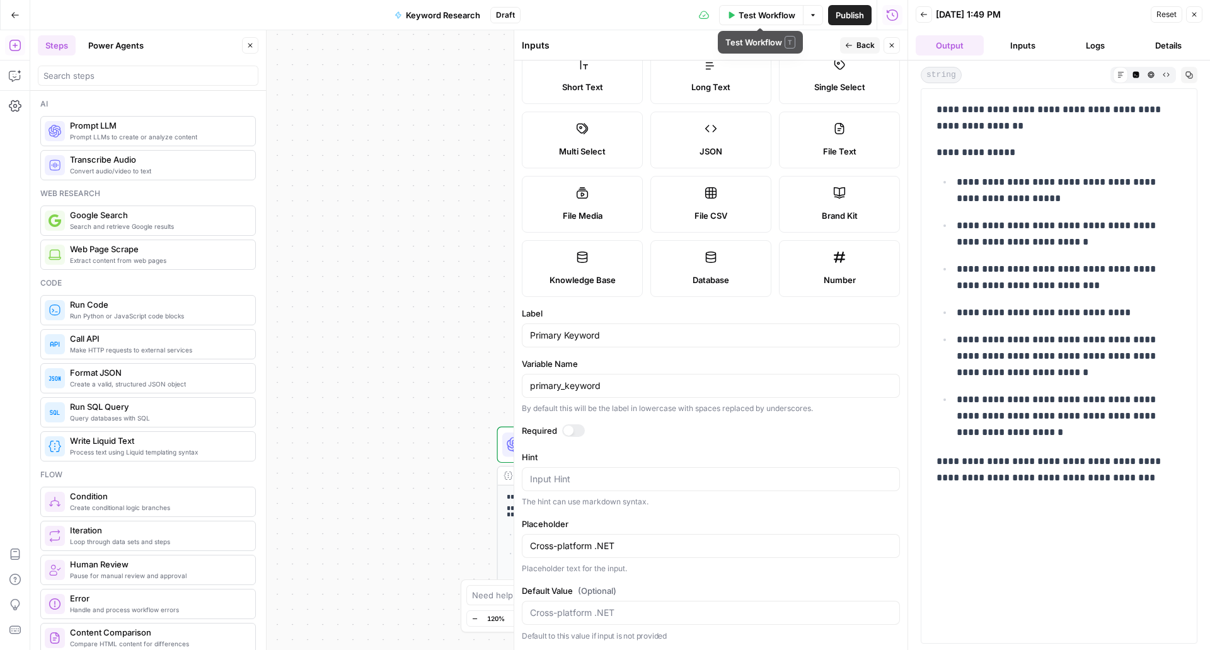
click at [476, 258] on div "**********" at bounding box center [469, 340] width 878 height 620
click at [872, 43] on span "Back" at bounding box center [866, 45] width 18 height 11
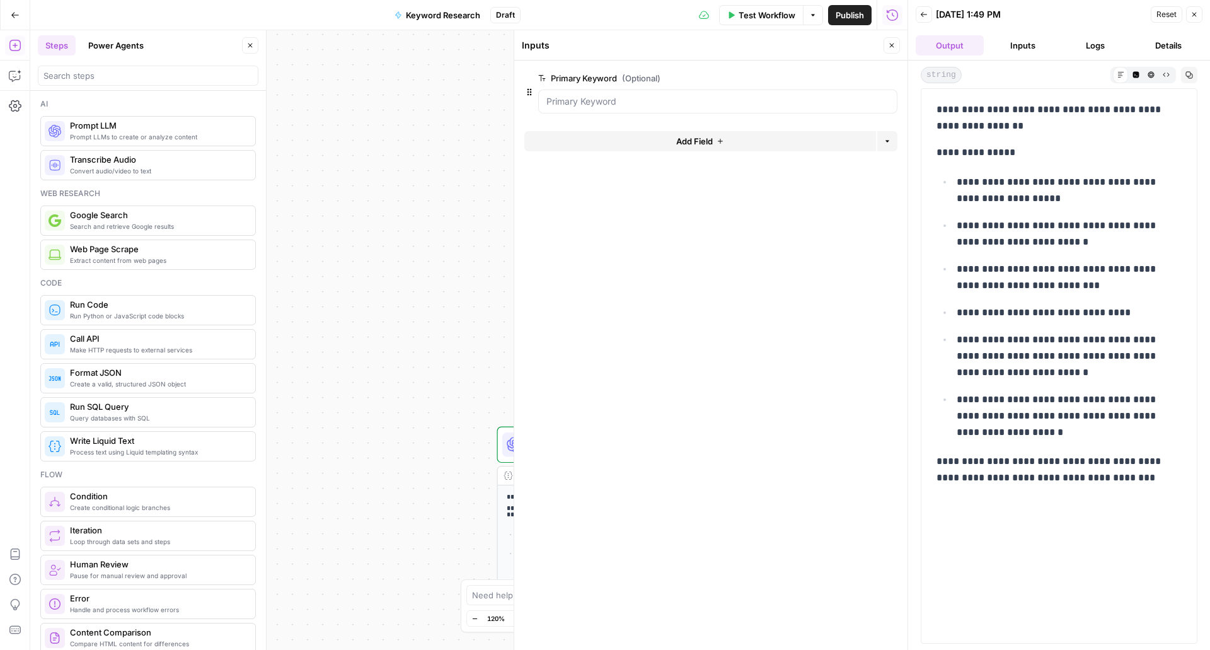
drag, startPoint x: 891, startPoint y: 48, endPoint x: 872, endPoint y: 112, distance: 67.0
click at [890, 48] on icon "button" at bounding box center [892, 46] width 8 height 8
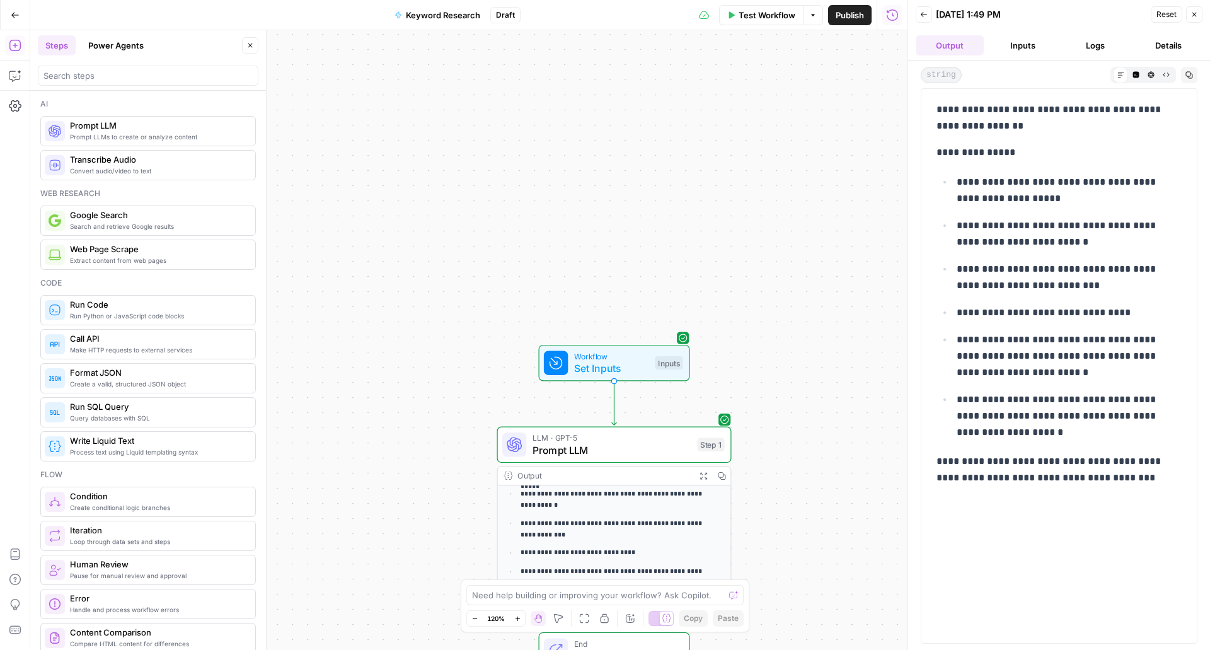
scroll to position [107, 0]
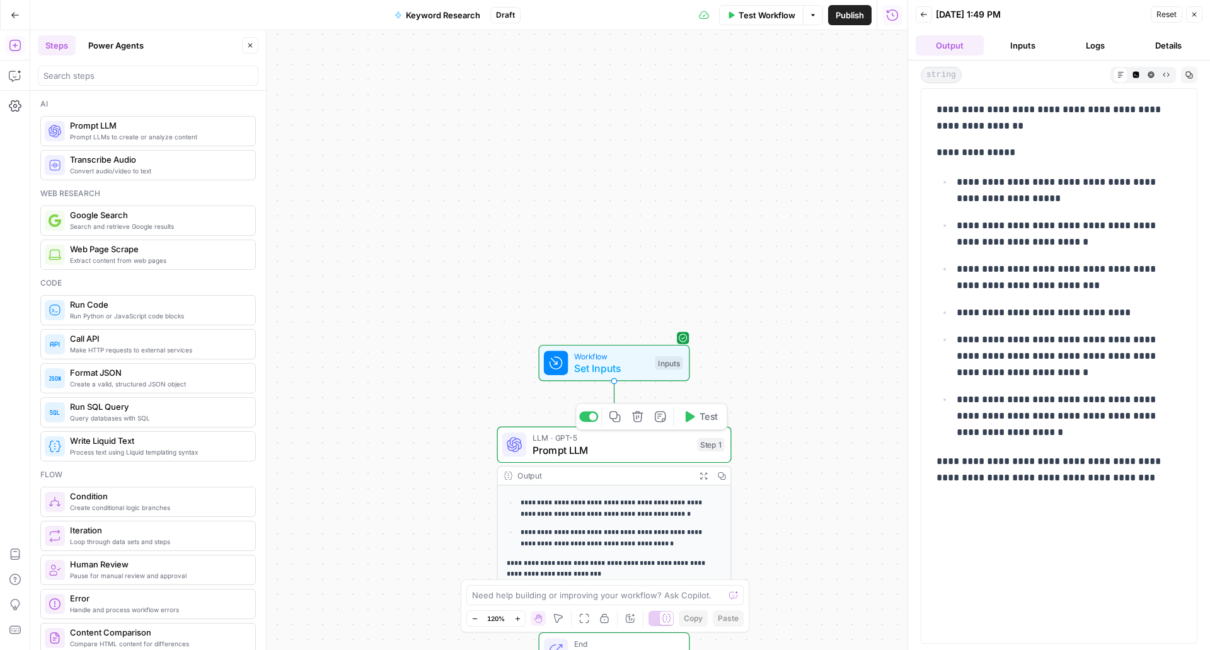
click at [666, 449] on span "Prompt LLM" at bounding box center [612, 450] width 159 height 15
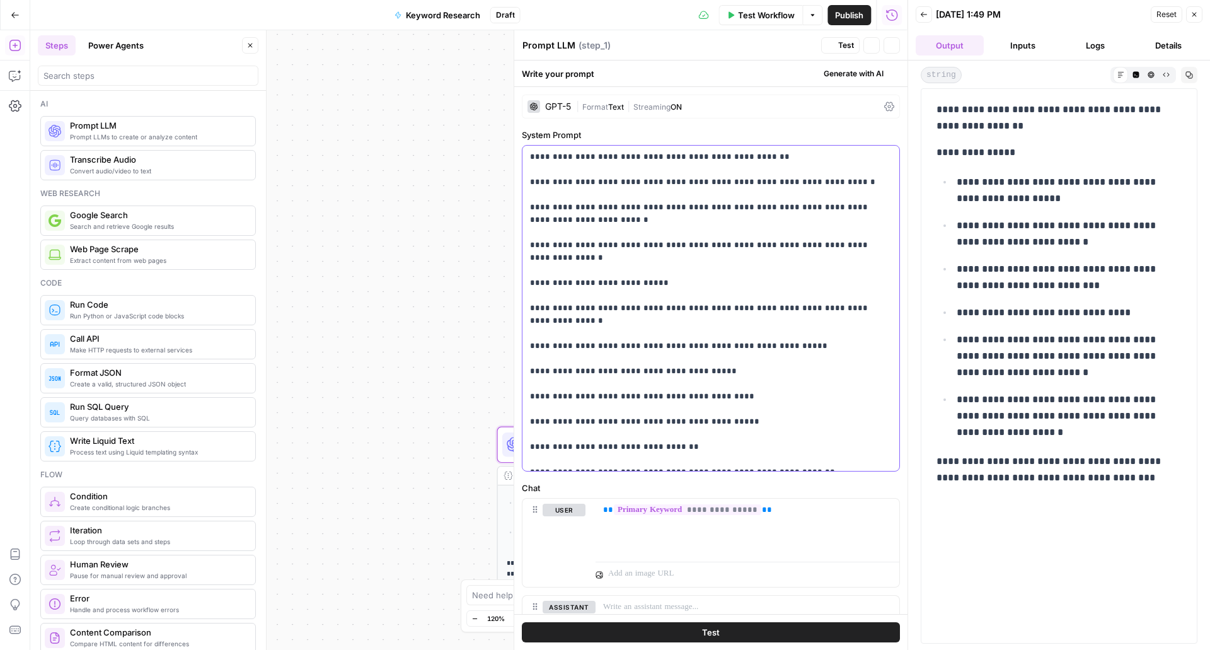
click at [691, 420] on p "**********" at bounding box center [706, 308] width 352 height 315
click at [854, 47] on button "Test" at bounding box center [840, 45] width 38 height 16
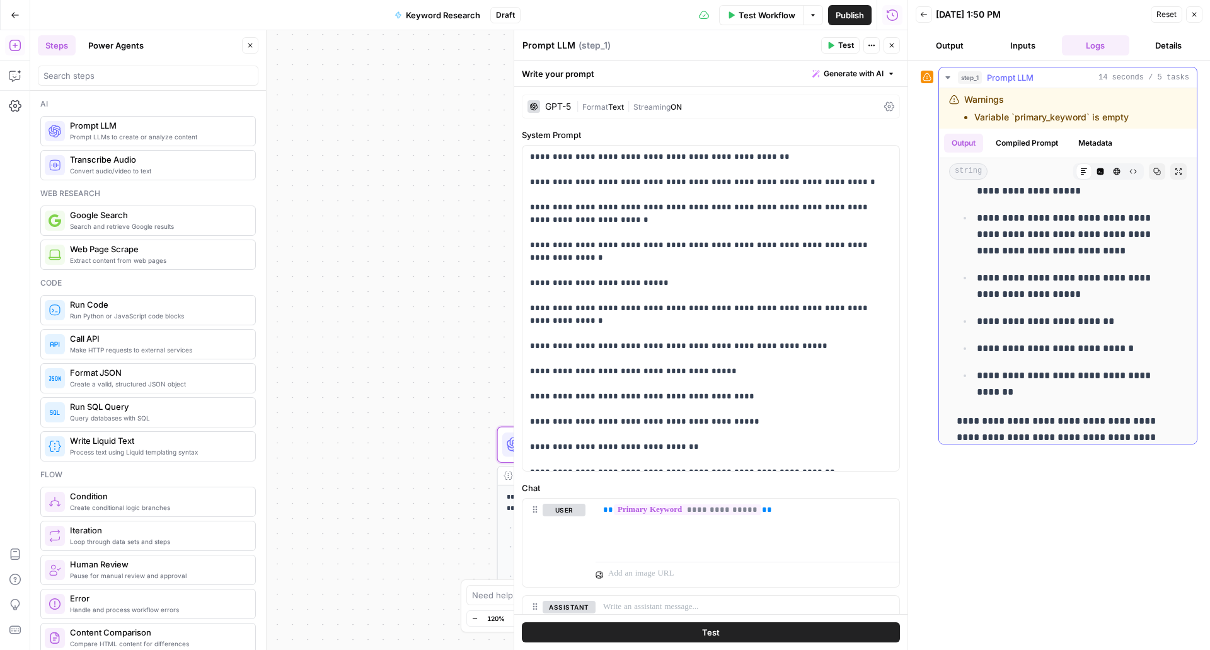
scroll to position [119, 0]
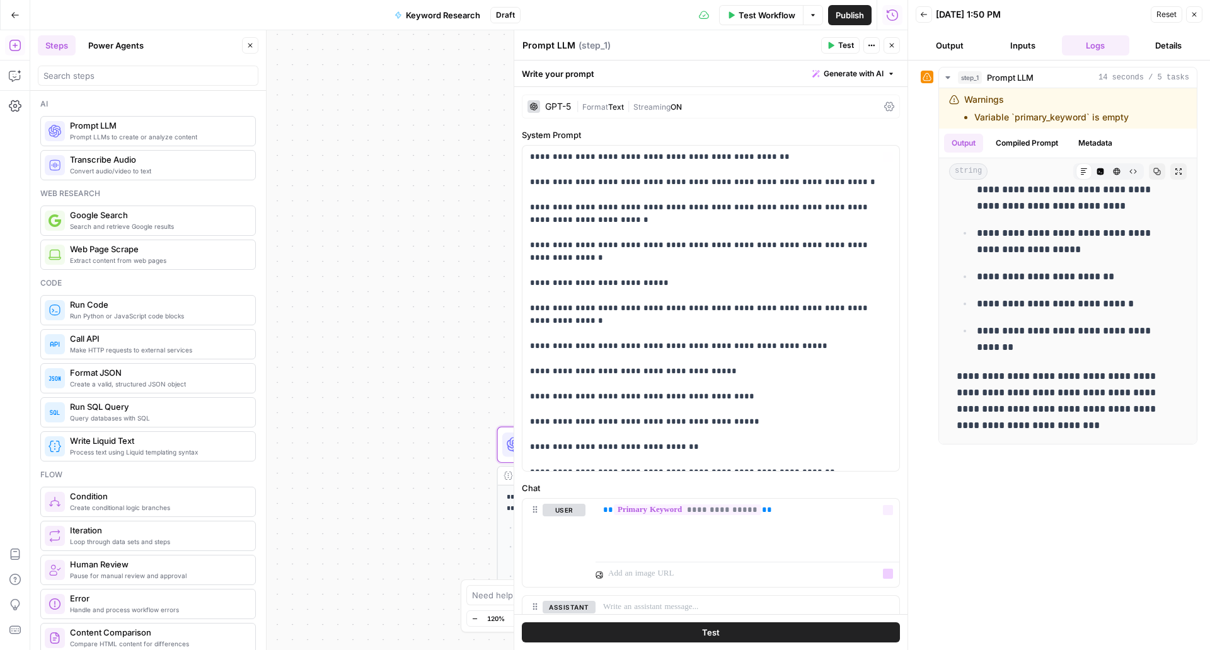
click at [814, 495] on div "**********" at bounding box center [711, 583] width 378 height 203
click at [814, 514] on p "**********" at bounding box center [747, 510] width 289 height 13
click at [816, 507] on p "**********" at bounding box center [747, 510] width 289 height 13
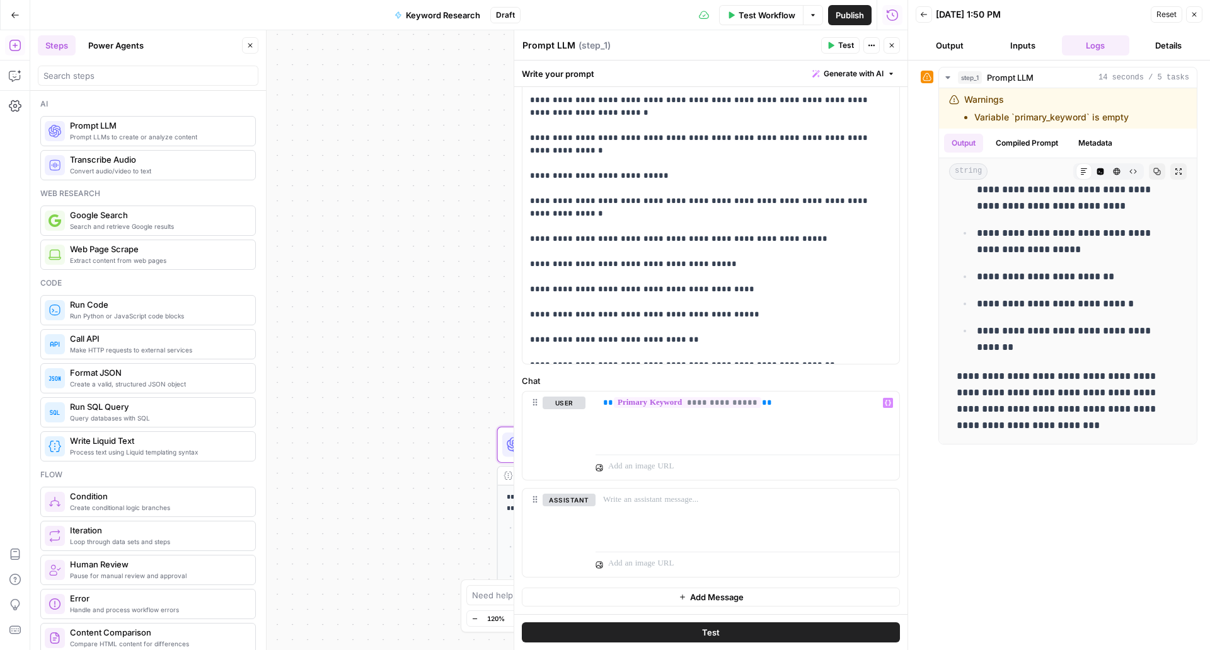
click at [944, 50] on button "Output" at bounding box center [950, 45] width 68 height 20
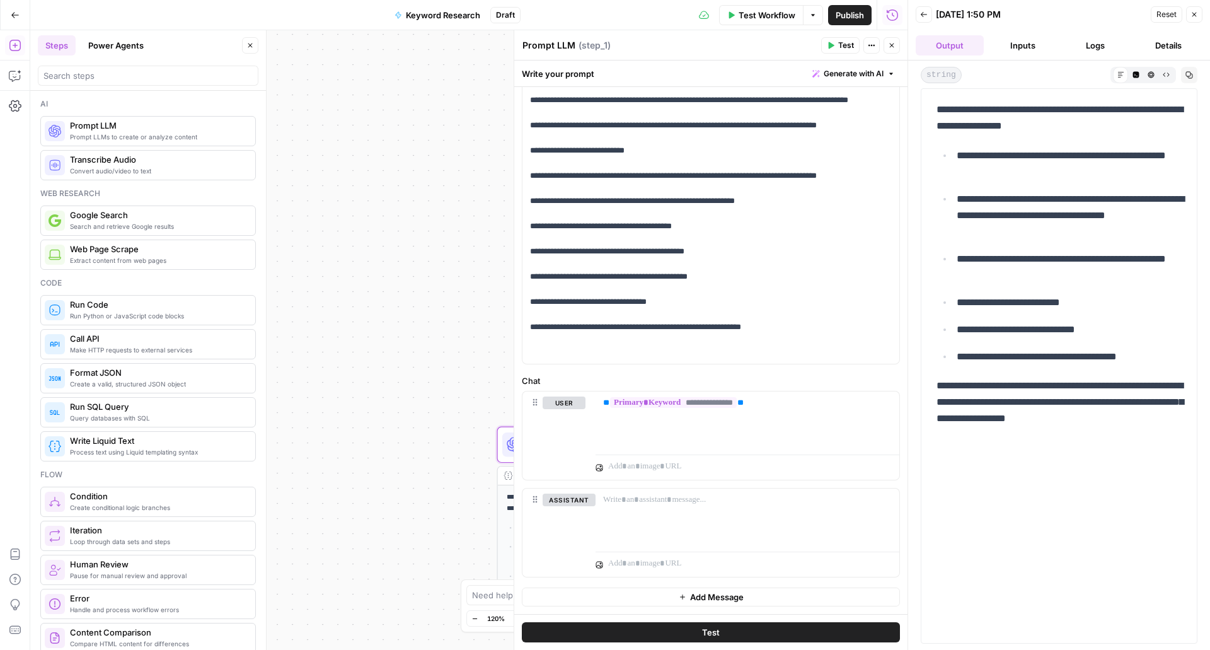
click at [1004, 47] on button "Inputs" at bounding box center [1023, 45] width 68 height 20
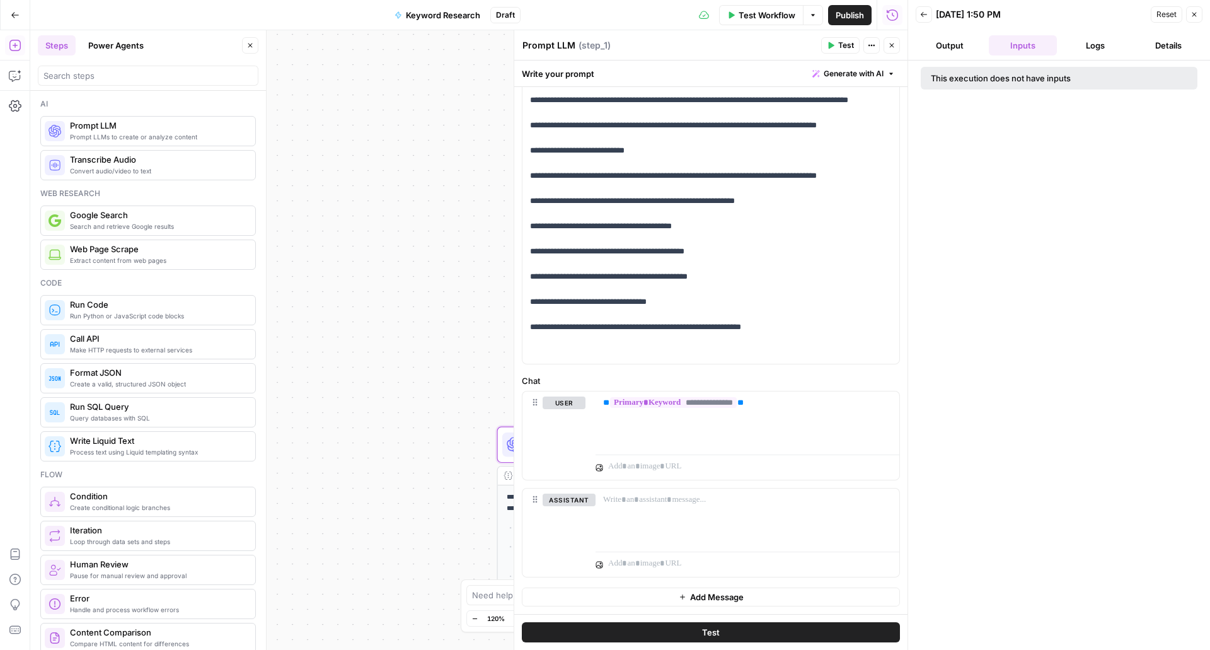
click at [974, 42] on button "Output" at bounding box center [950, 45] width 68 height 20
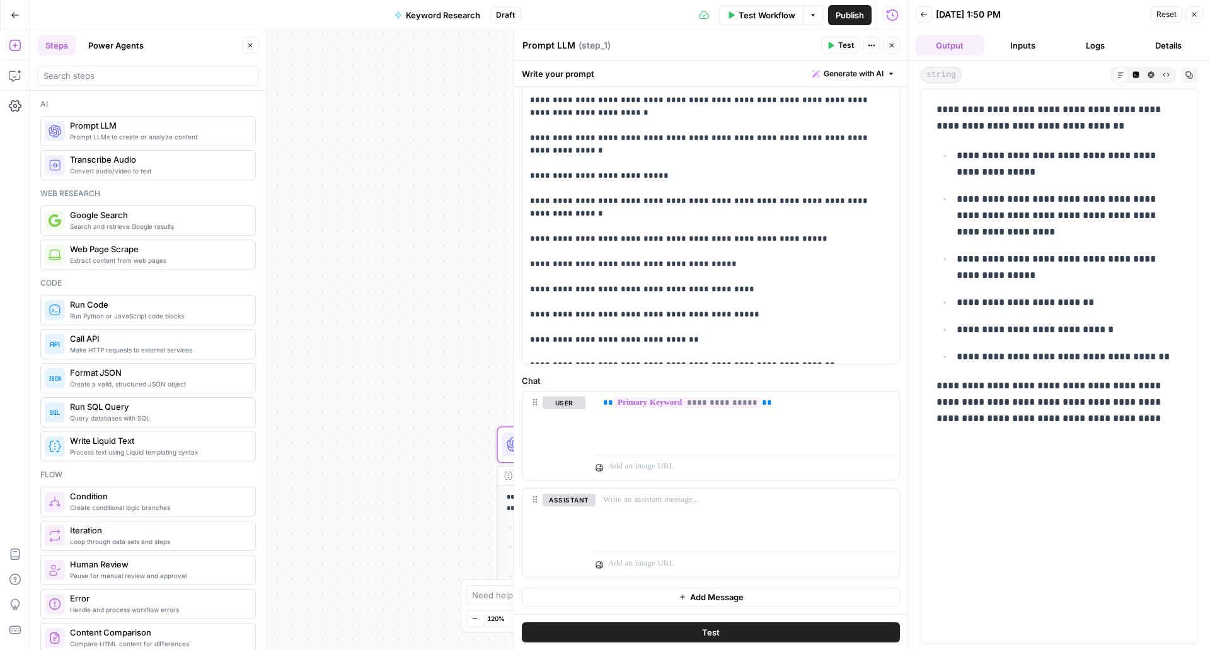
click at [898, 52] on button "Close" at bounding box center [892, 45] width 16 height 16
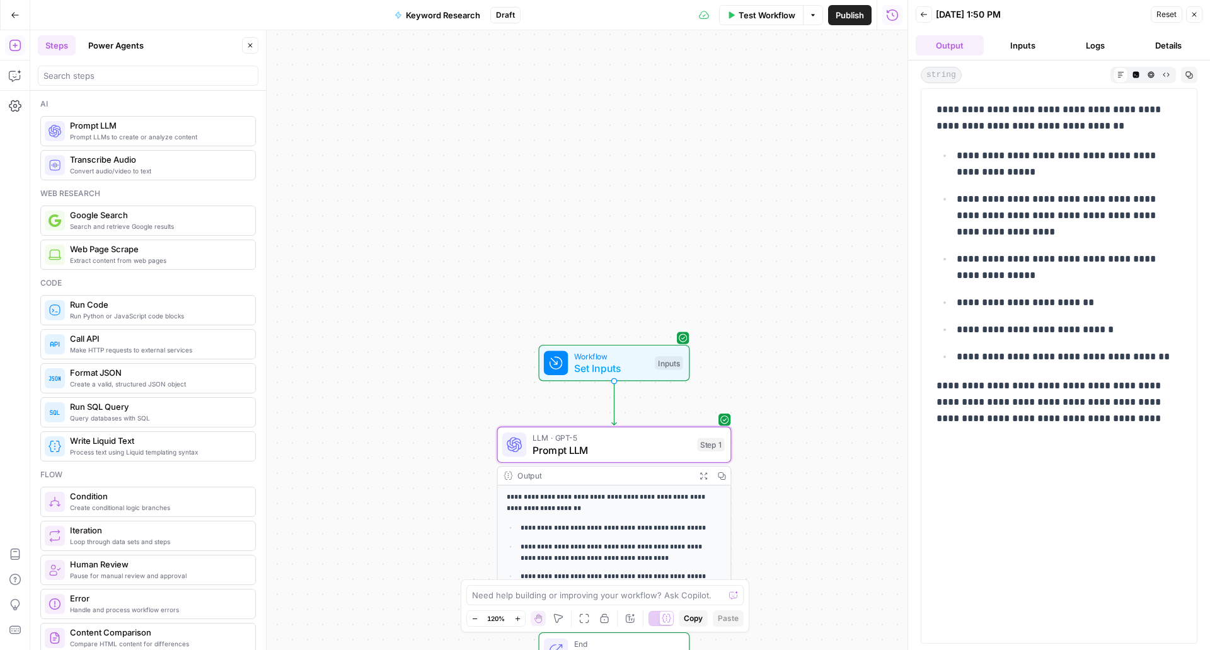
click at [631, 365] on span "Set Inputs" at bounding box center [611, 368] width 75 height 15
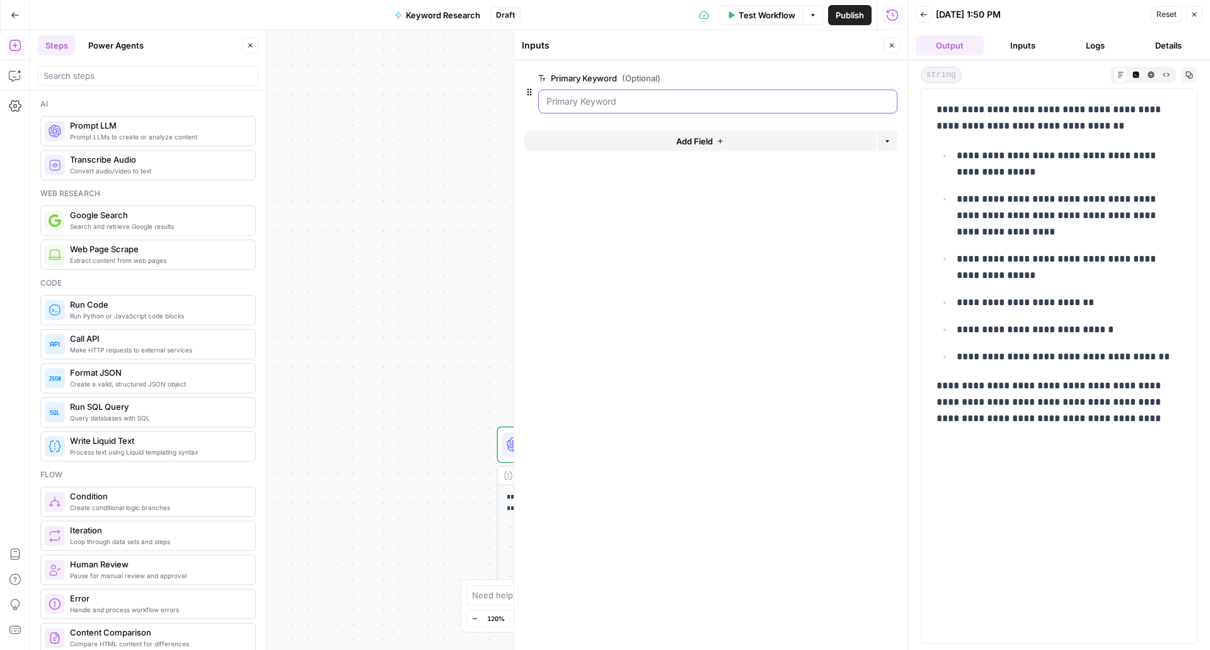
click at [715, 107] on Keyword "Primary Keyword (Optional)" at bounding box center [718, 101] width 343 height 13
click at [751, 12] on span "Test Workflow" at bounding box center [767, 15] width 57 height 13
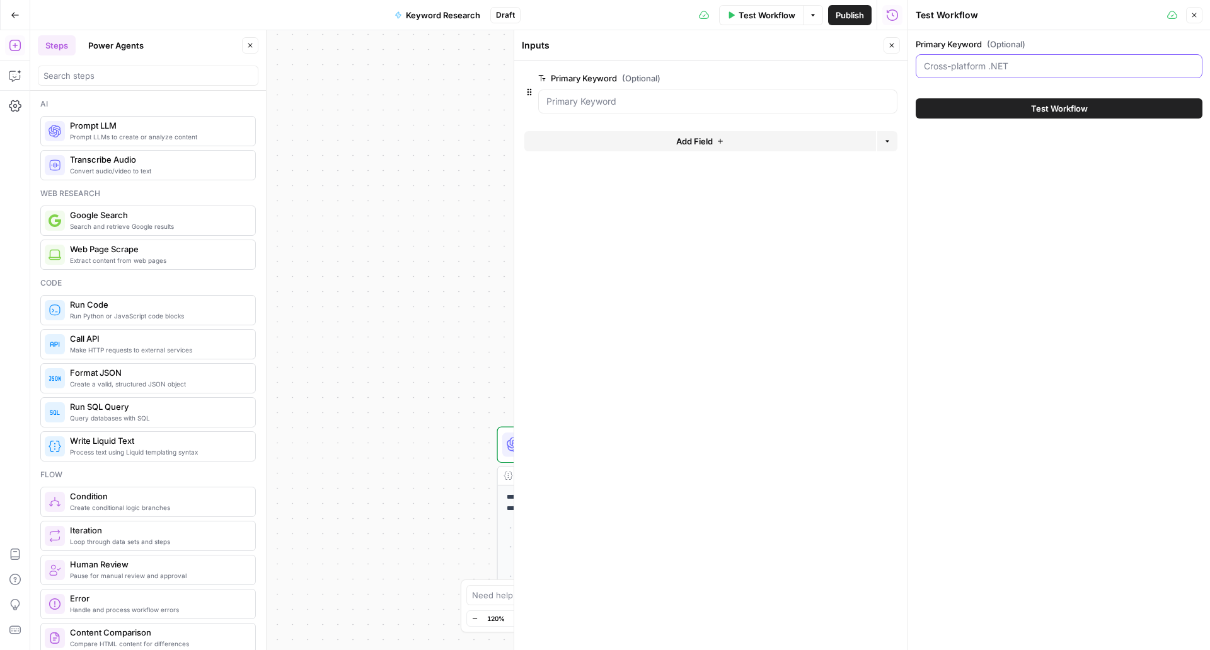
click at [951, 67] on input "Primary Keyword (Optional)" at bounding box center [1059, 66] width 270 height 13
type input "Winforms Designer"
click at [1007, 110] on button "Test Workflow" at bounding box center [1059, 108] width 287 height 20
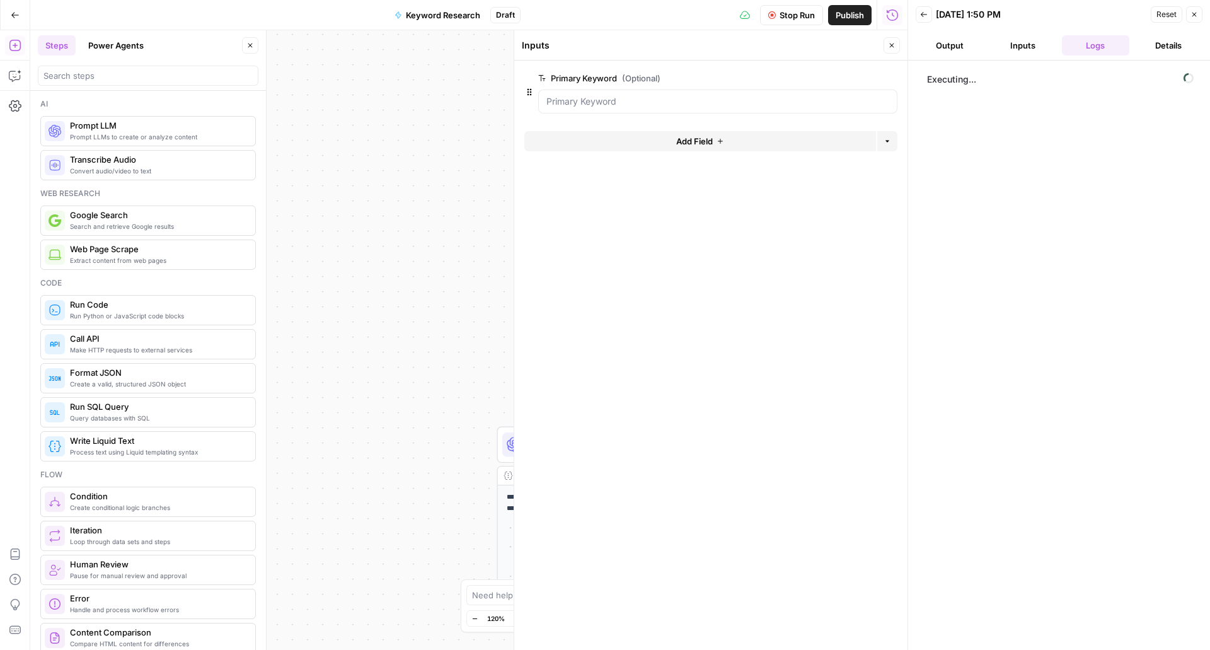
click at [924, 9] on button "Back" at bounding box center [924, 14] width 16 height 16
click at [1118, 54] on div "[DATE] 1:50 PM Success Collapse" at bounding box center [1059, 45] width 287 height 30
click at [961, 41] on span "[DATE] 1:50 PM" at bounding box center [946, 45] width 61 height 13
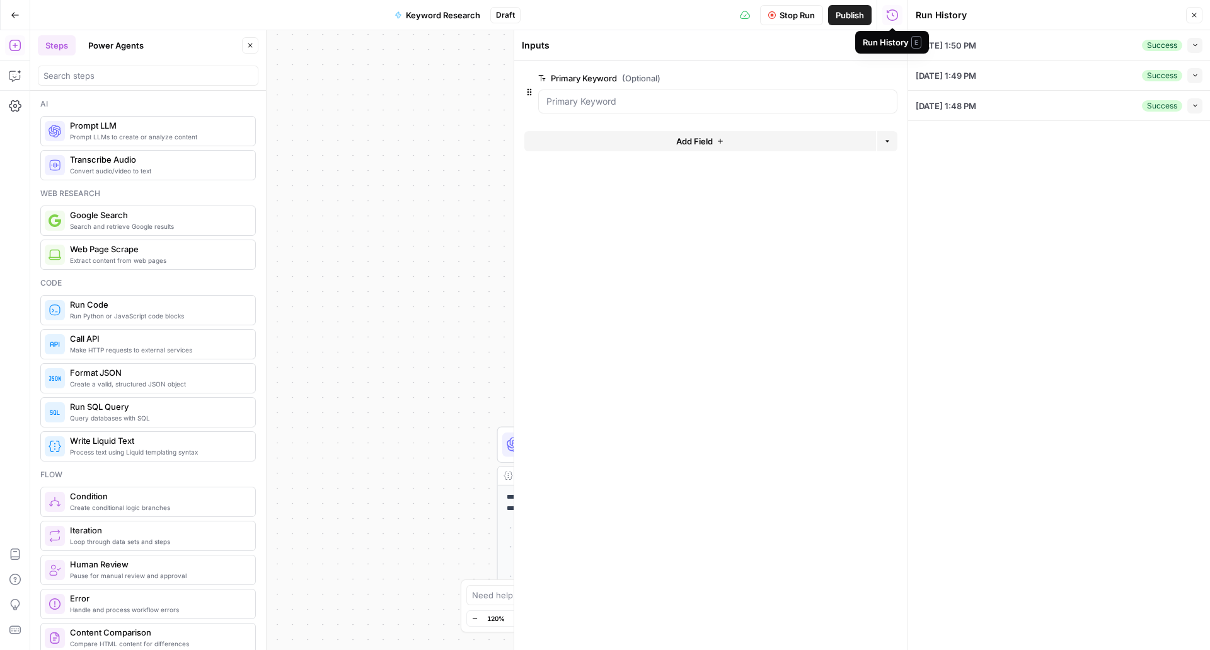
click at [1195, 49] on button "Collapse" at bounding box center [1195, 45] width 15 height 15
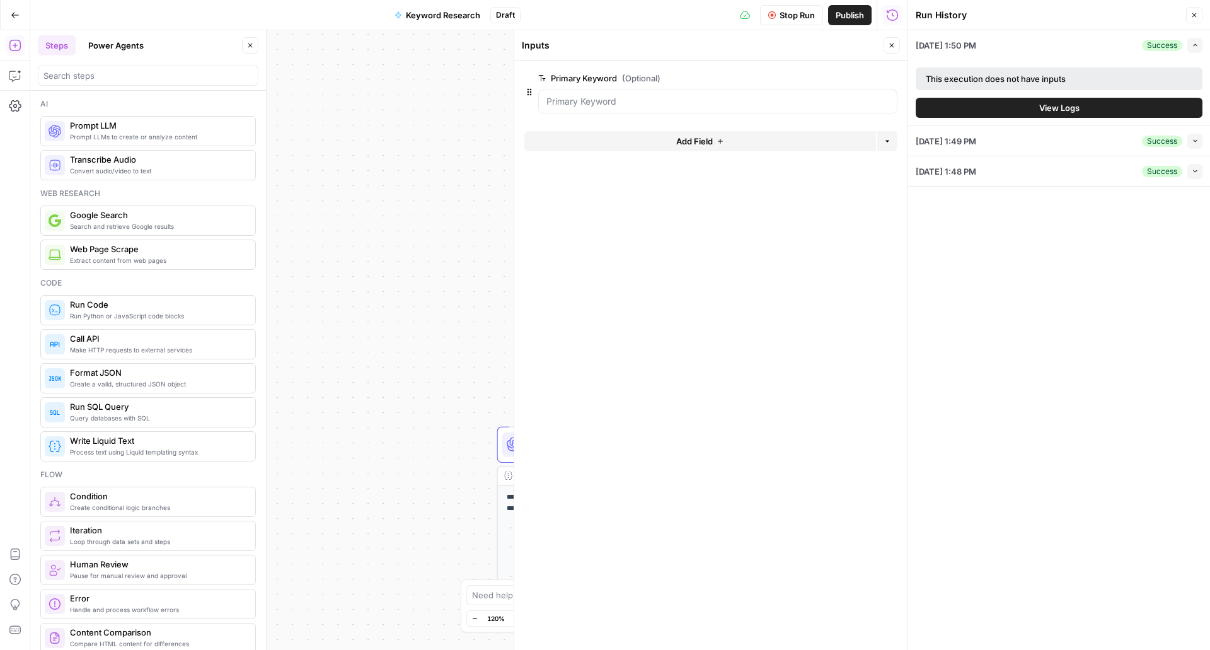
click at [1040, 104] on span "View Logs" at bounding box center [1060, 107] width 40 height 13
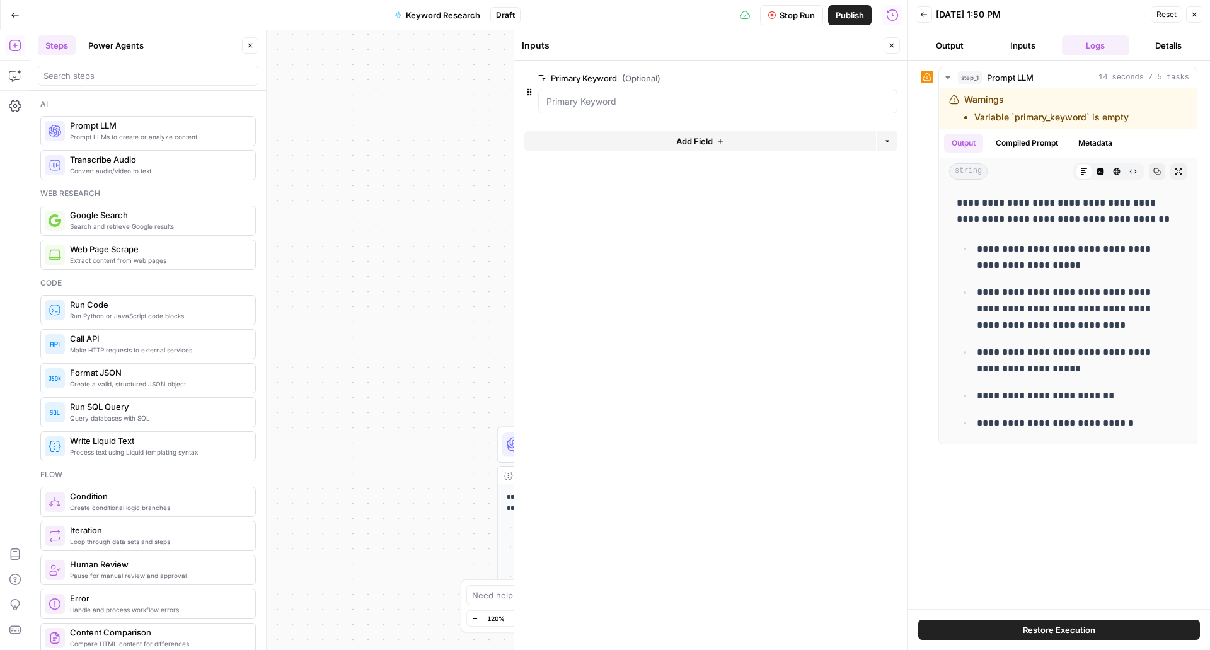
click at [819, 114] on div at bounding box center [710, 117] width 373 height 8
click at [819, 106] on Keyword "Primary Keyword (Optional)" at bounding box center [718, 101] width 343 height 13
click at [1186, 15] on div "Reset Close" at bounding box center [1177, 14] width 52 height 19
click at [1187, 15] on button "Close" at bounding box center [1194, 14] width 16 height 16
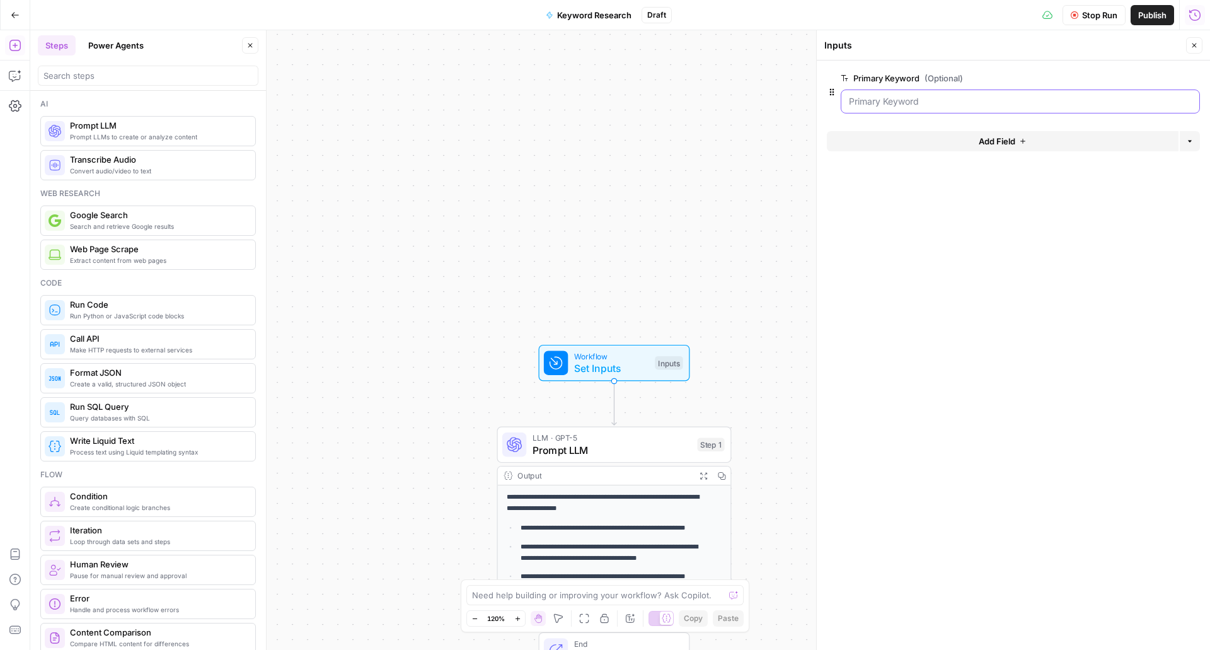
click at [925, 96] on Keyword "Primary Keyword (Optional)" at bounding box center [1020, 101] width 343 height 13
click at [923, 99] on Keyword "Primary Keyword (Optional)" at bounding box center [1020, 101] width 343 height 13
click at [1104, 20] on span "Stop Run" at bounding box center [1099, 15] width 35 height 13
click at [1018, 90] on div at bounding box center [1020, 102] width 359 height 24
click at [1012, 103] on Keyword "Primary Keyword (Optional)" at bounding box center [1020, 101] width 343 height 13
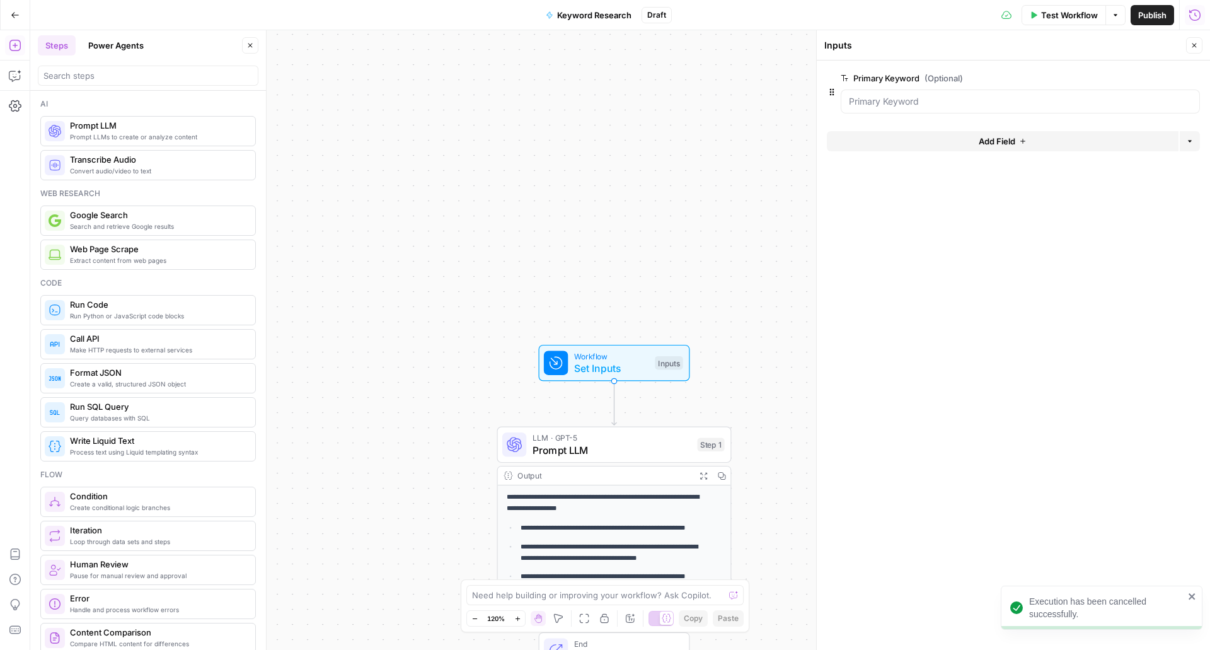
click at [1073, 22] on button "Test Workflow" at bounding box center [1064, 15] width 84 height 20
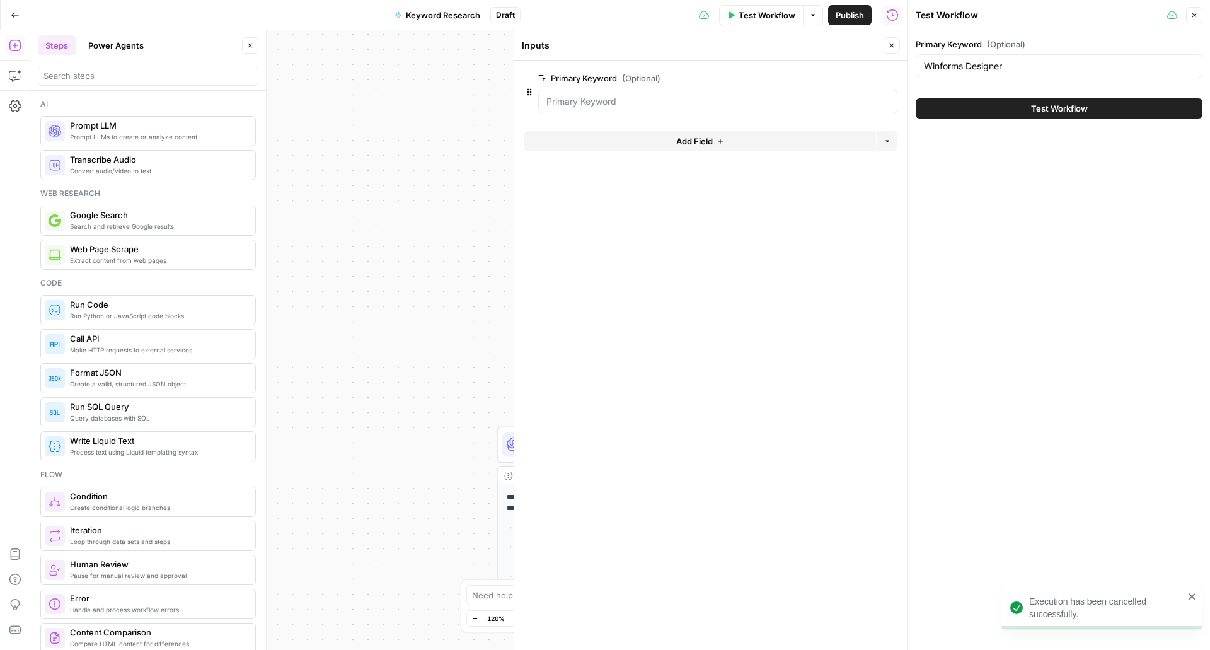
click at [830, 84] on div "Primary Keyword (Optional) edit field Delete group" at bounding box center [717, 78] width 359 height 15
click at [817, 98] on Keyword "Primary Keyword (Optional)" at bounding box center [718, 101] width 343 height 13
click at [796, 100] on Keyword "Primary Keyword (Optional)" at bounding box center [718, 101] width 343 height 13
click at [760, 18] on span "Test Workflow" at bounding box center [767, 15] width 57 height 13
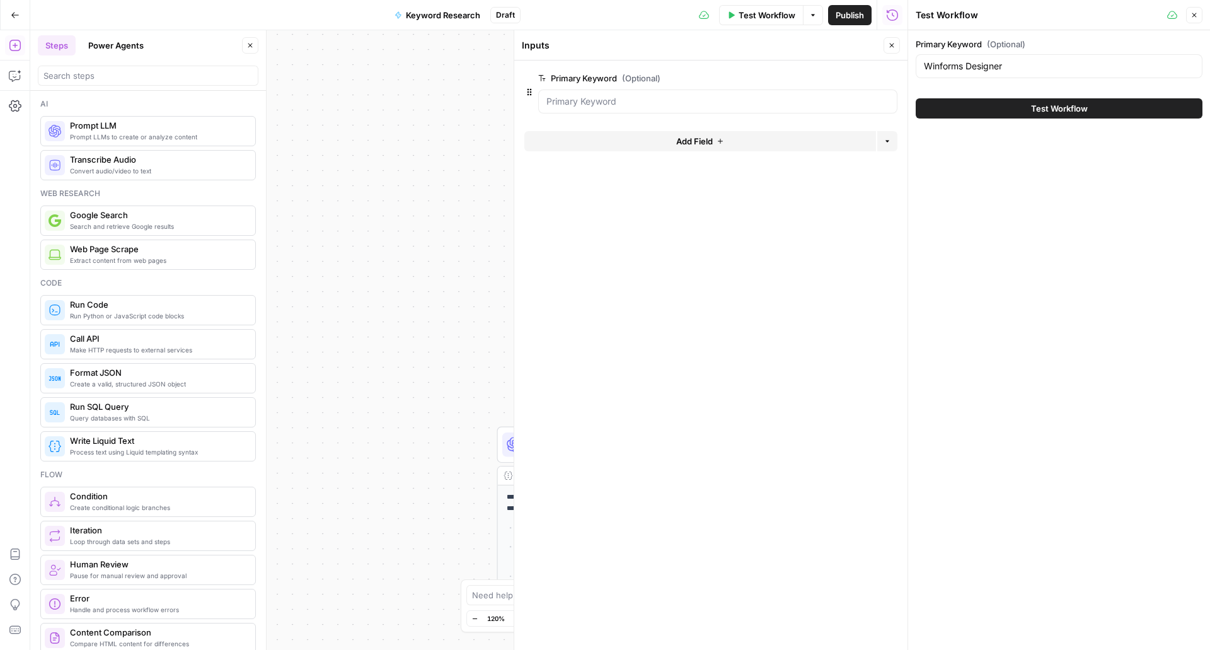
click at [993, 74] on div "Winforms Designer" at bounding box center [1059, 66] width 287 height 24
click at [1055, 116] on button "Test Workflow" at bounding box center [1059, 108] width 287 height 20
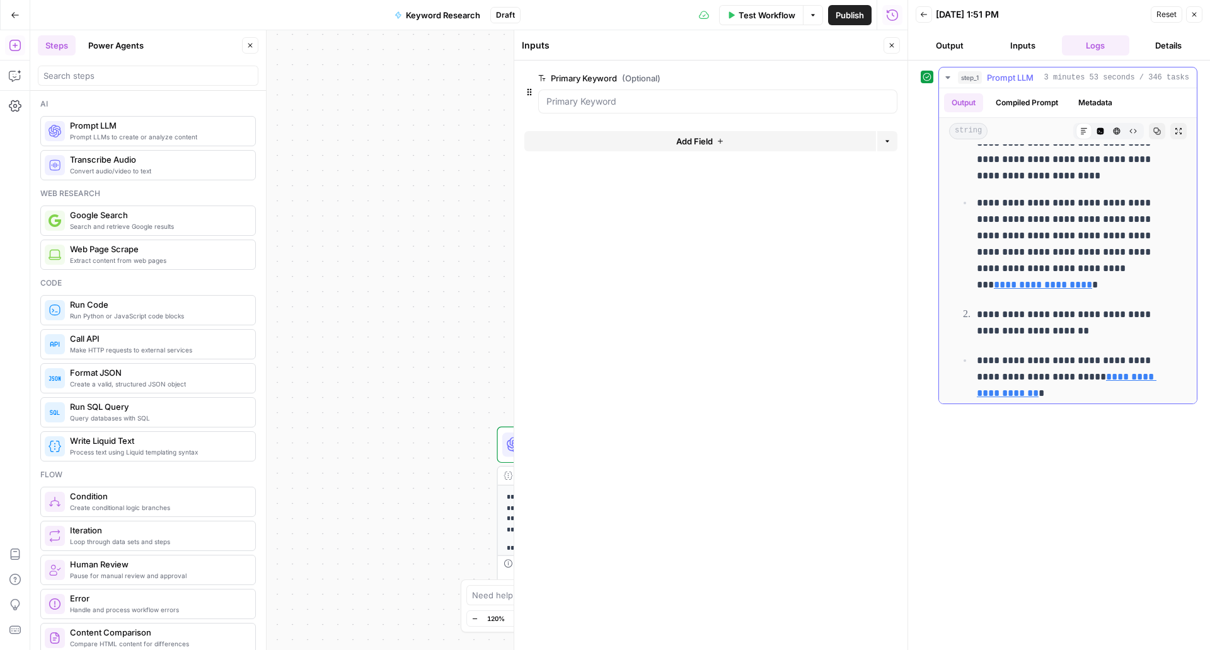
scroll to position [1009, 0]
